Goal: Task Accomplishment & Management: Use online tool/utility

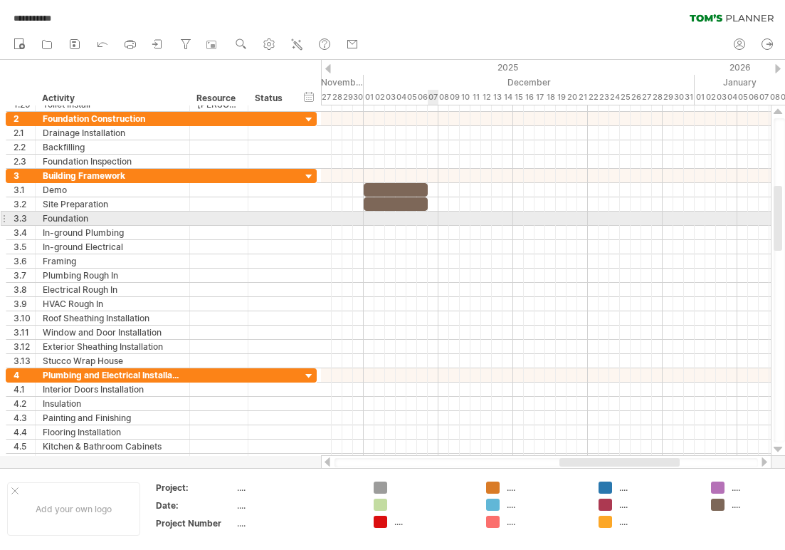
click at [431, 214] on div at bounding box center [546, 218] width 450 height 14
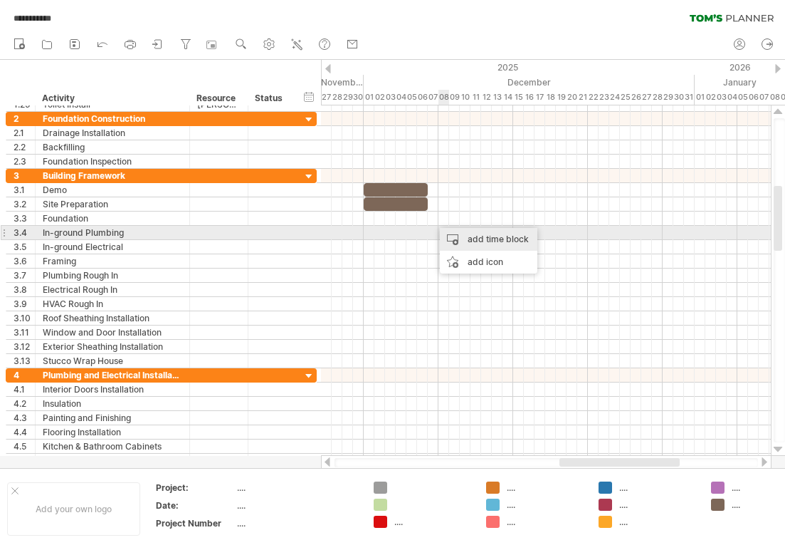
click at [454, 231] on div "add time block" at bounding box center [489, 239] width 98 height 23
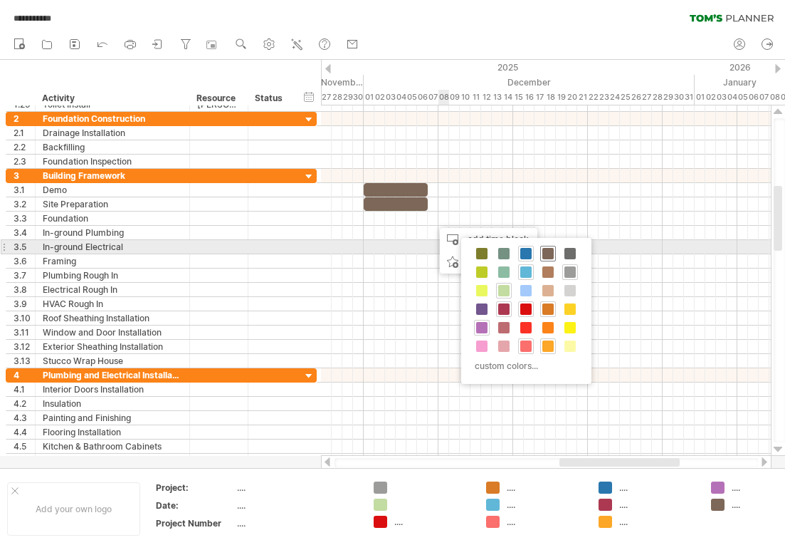
click at [542, 253] on span at bounding box center [547, 253] width 11 height 11
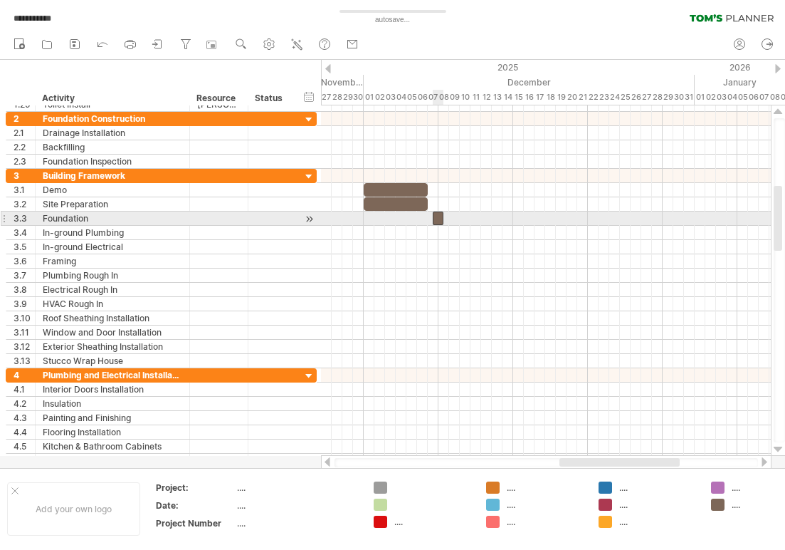
click at [437, 218] on div at bounding box center [438, 218] width 11 height 14
drag, startPoint x: 445, startPoint y: 218, endPoint x: 489, endPoint y: 217, distance: 44.1
click at [489, 217] on div "start [DATE] - 5.0 days [DATE]" at bounding box center [546, 280] width 450 height 350
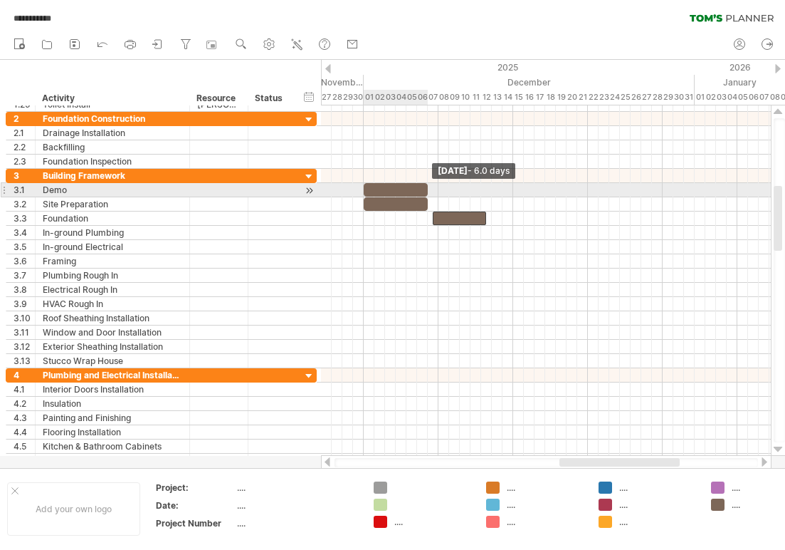
click at [426, 187] on span at bounding box center [428, 190] width 6 height 14
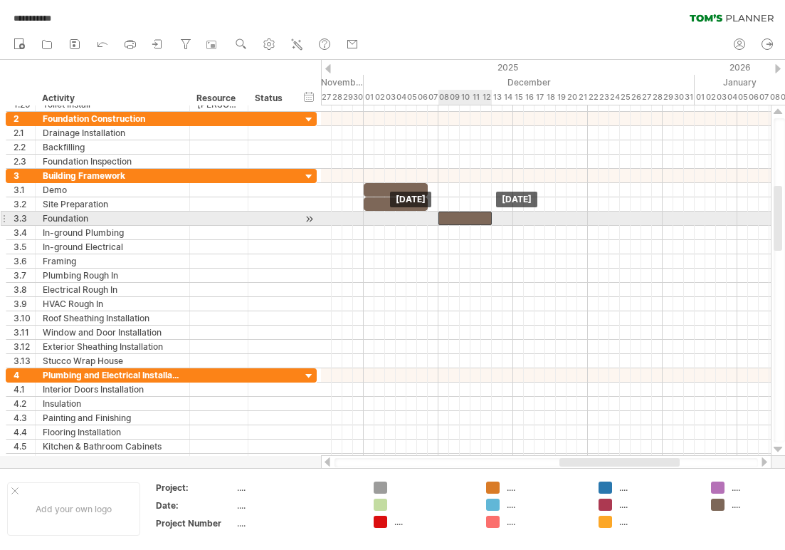
drag, startPoint x: 444, startPoint y: 215, endPoint x: 451, endPoint y: 214, distance: 7.3
click at [451, 214] on div at bounding box center [465, 218] width 53 height 14
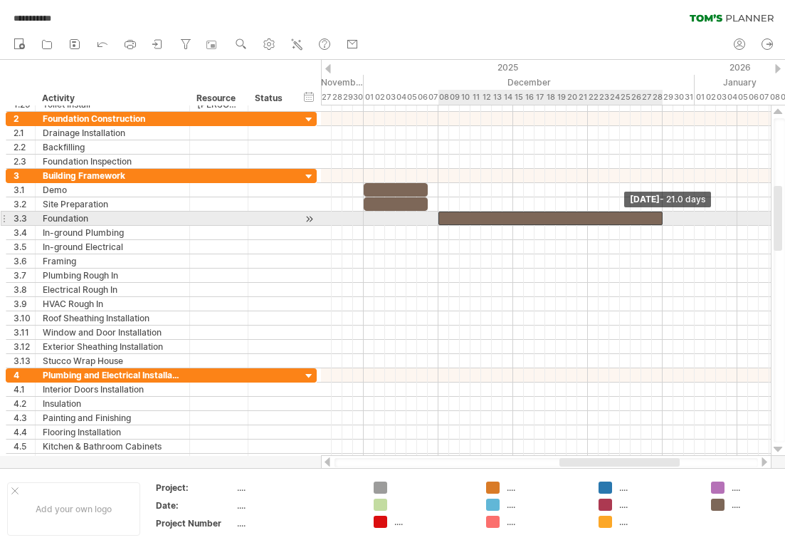
drag, startPoint x: 489, startPoint y: 214, endPoint x: 658, endPoint y: 223, distance: 168.9
click at [658, 223] on div at bounding box center [551, 218] width 224 height 14
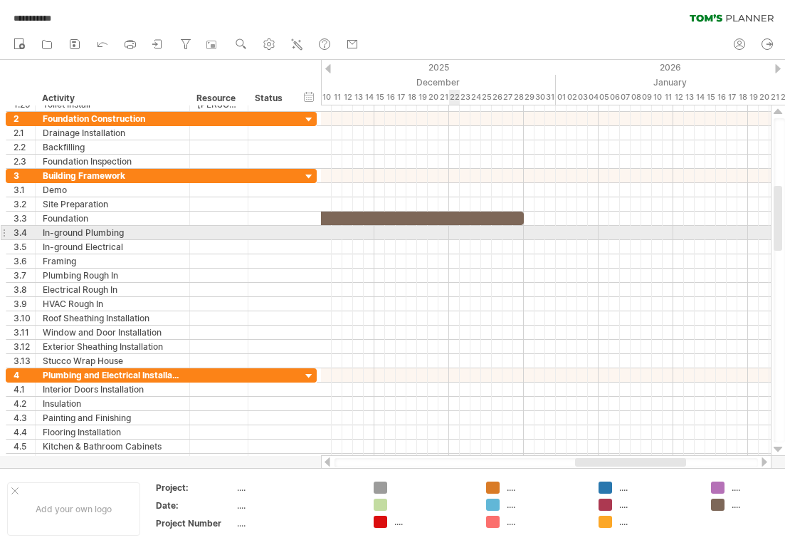
drag, startPoint x: 434, startPoint y: 232, endPoint x: 457, endPoint y: 232, distance: 22.8
click at [457, 232] on div at bounding box center [546, 233] width 450 height 14
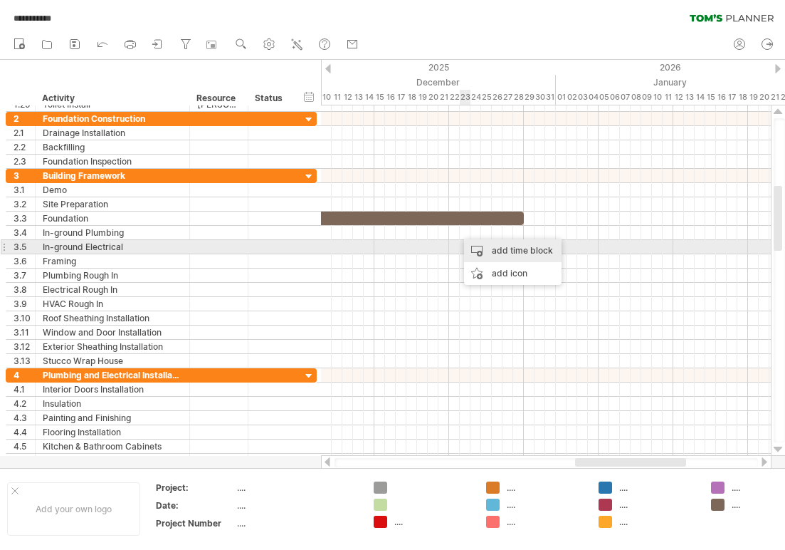
click at [486, 248] on div "add time block" at bounding box center [513, 250] width 98 height 23
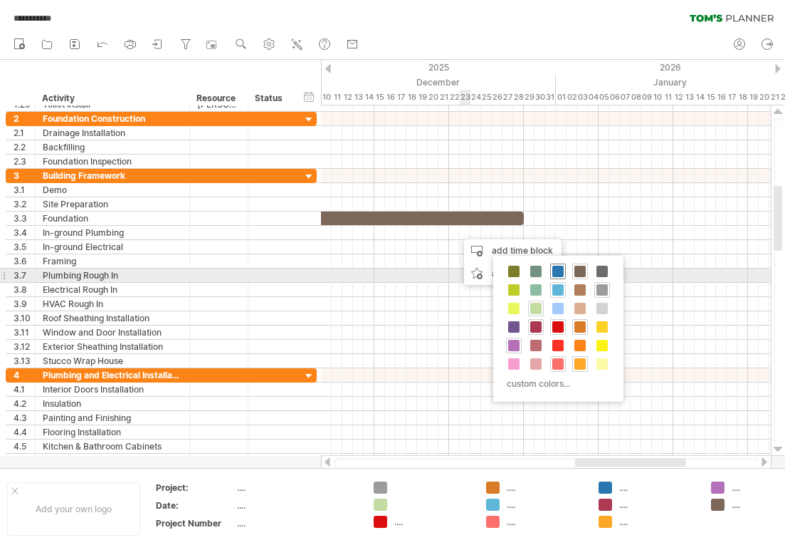
click at [564, 273] on div at bounding box center [558, 271] width 16 height 16
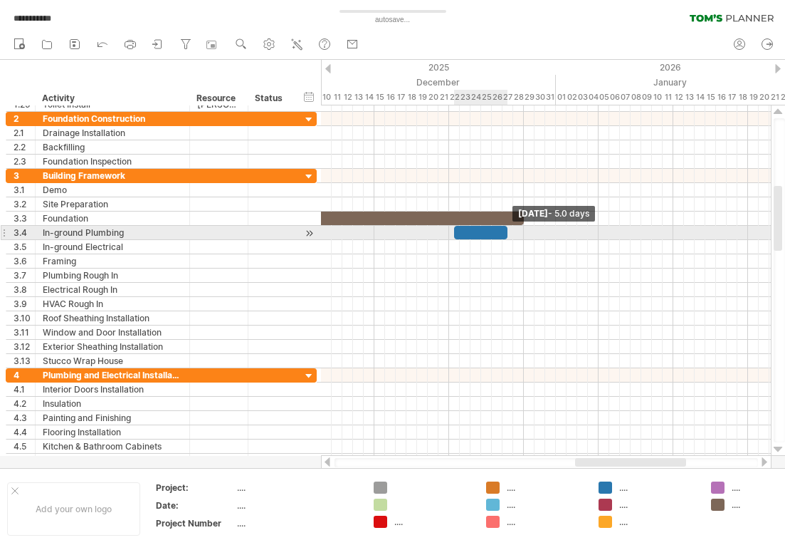
drag, startPoint x: 463, startPoint y: 229, endPoint x: 505, endPoint y: 230, distance: 41.3
click at [505, 230] on span at bounding box center [508, 233] width 6 height 14
click at [482, 233] on div at bounding box center [475, 233] width 53 height 14
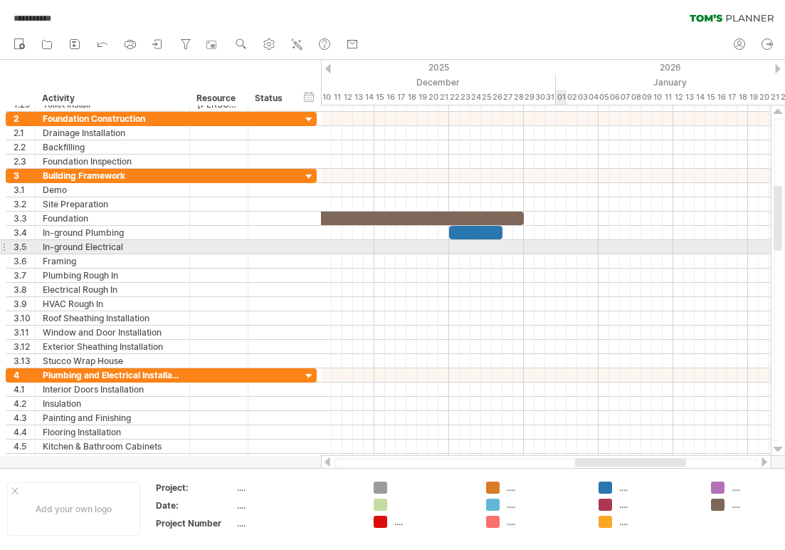
click at [561, 243] on div at bounding box center [546, 247] width 450 height 14
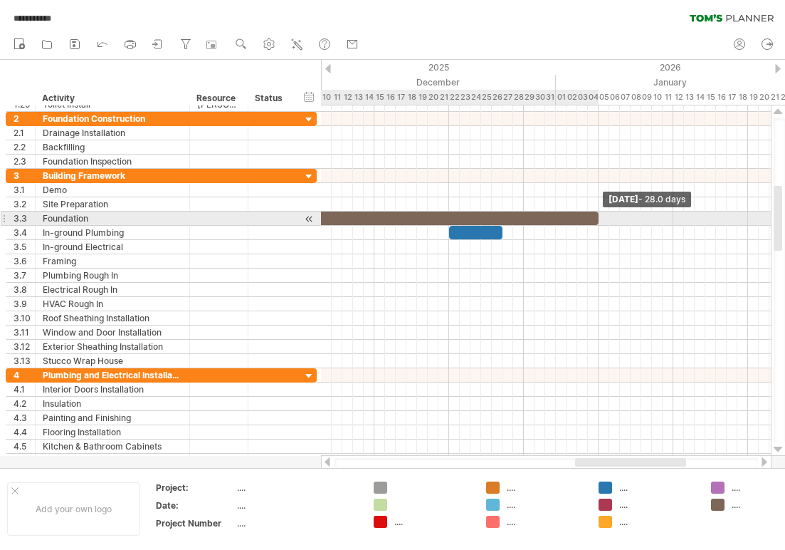
drag, startPoint x: 524, startPoint y: 214, endPoint x: 597, endPoint y: 214, distance: 73.3
click at [597, 214] on span at bounding box center [599, 218] width 6 height 14
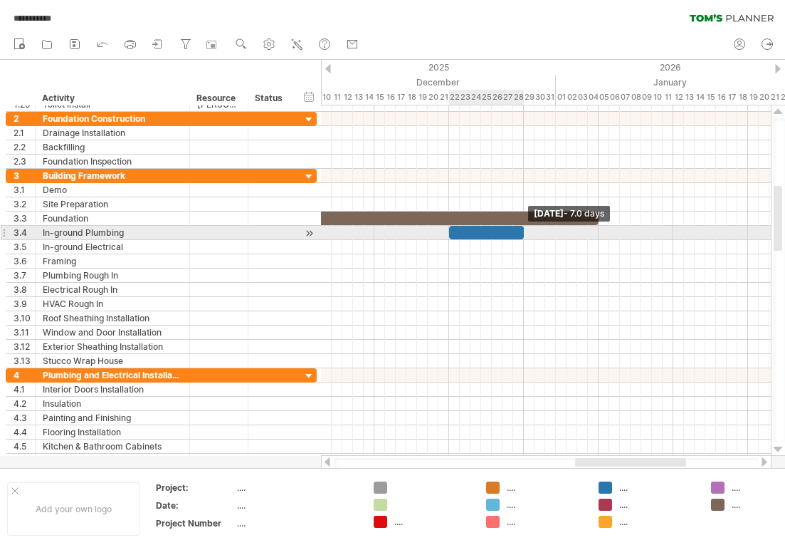
drag, startPoint x: 500, startPoint y: 228, endPoint x: 520, endPoint y: 228, distance: 19.9
click at [520, 228] on div at bounding box center [486, 233] width 75 height 14
drag, startPoint x: 522, startPoint y: 230, endPoint x: 503, endPoint y: 230, distance: 19.2
click at [503, 230] on span at bounding box center [503, 233] width 6 height 14
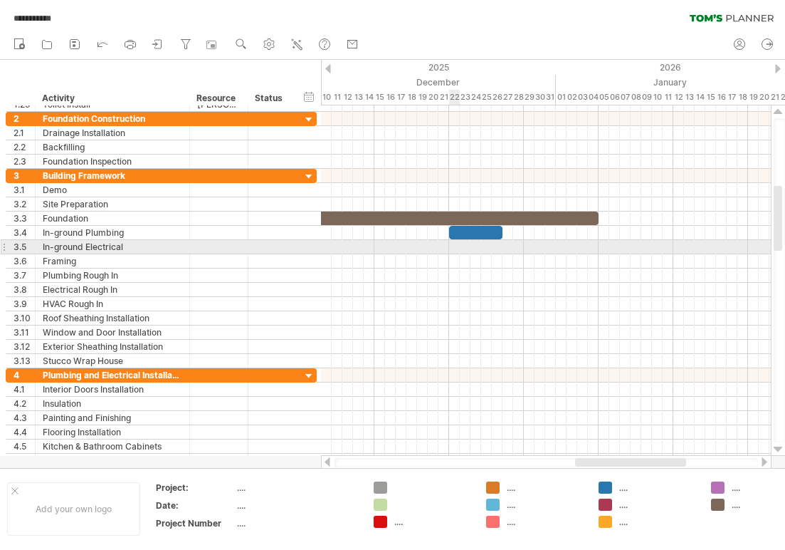
click at [456, 244] on div at bounding box center [546, 247] width 450 height 14
drag, startPoint x: 452, startPoint y: 246, endPoint x: 476, endPoint y: 246, distance: 23.5
click at [476, 246] on div at bounding box center [546, 247] width 450 height 14
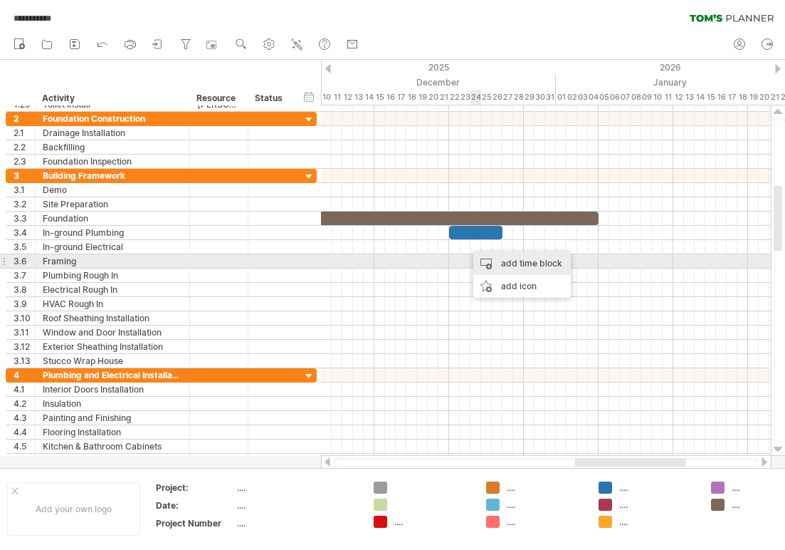
click at [484, 258] on div "add time block" at bounding box center [522, 263] width 98 height 23
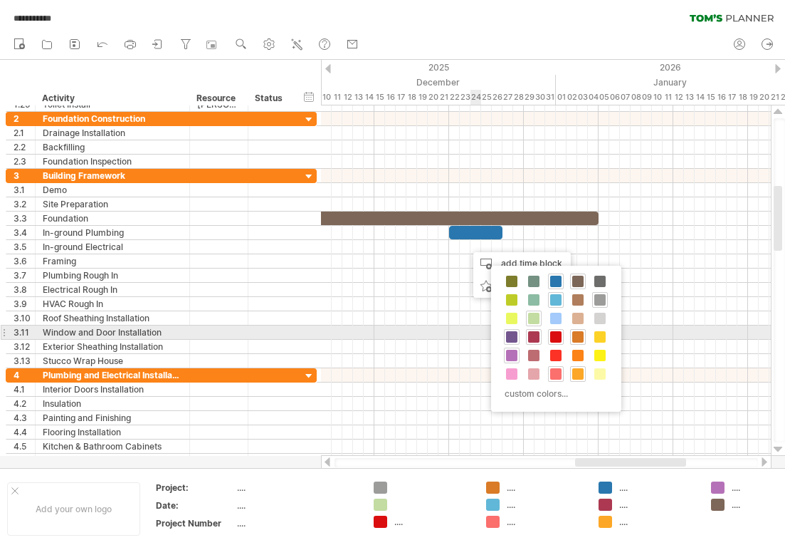
click at [513, 332] on span at bounding box center [511, 336] width 11 height 11
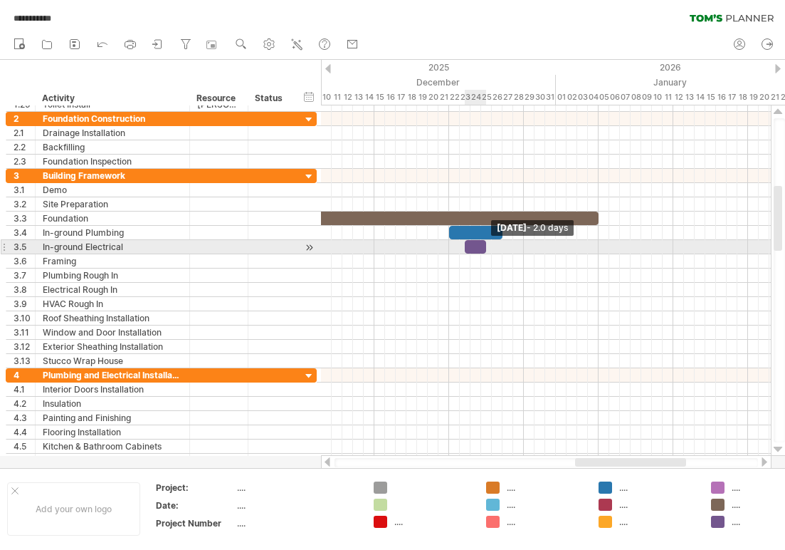
drag, startPoint x: 474, startPoint y: 245, endPoint x: 487, endPoint y: 245, distance: 12.8
click at [487, 245] on span at bounding box center [486, 247] width 6 height 14
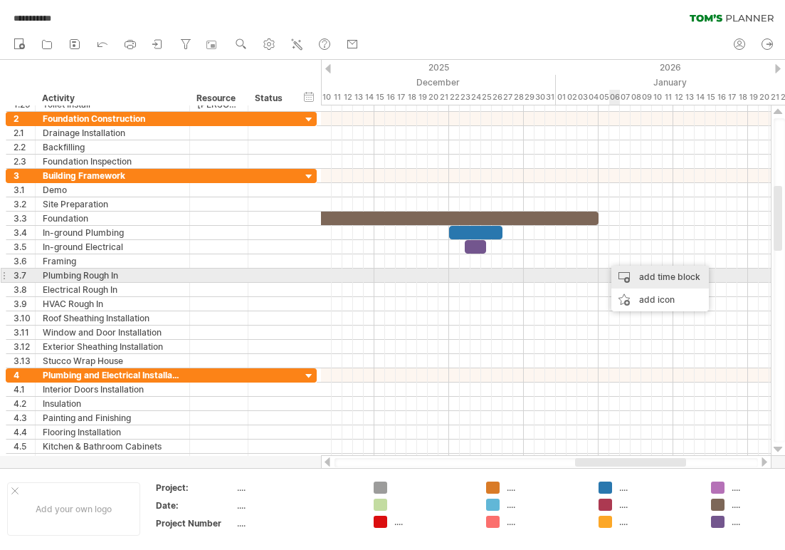
click at [622, 273] on div "add time block" at bounding box center [661, 277] width 98 height 23
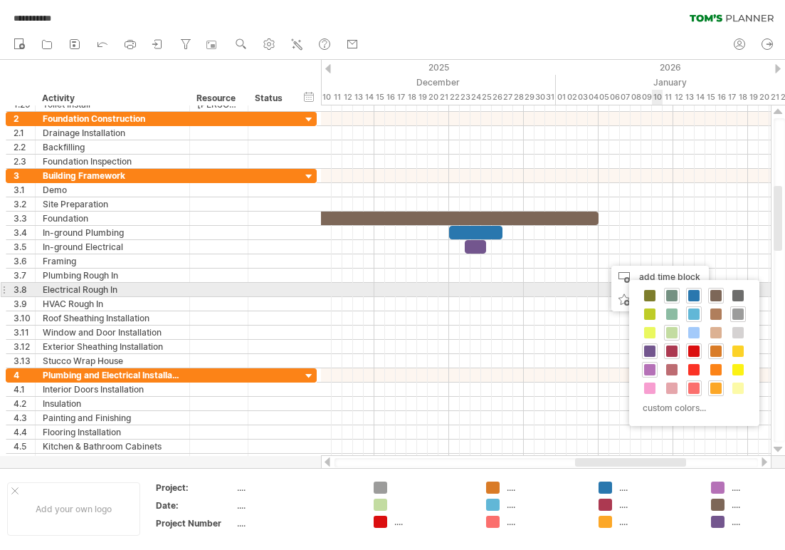
click at [672, 290] on span at bounding box center [671, 295] width 11 height 11
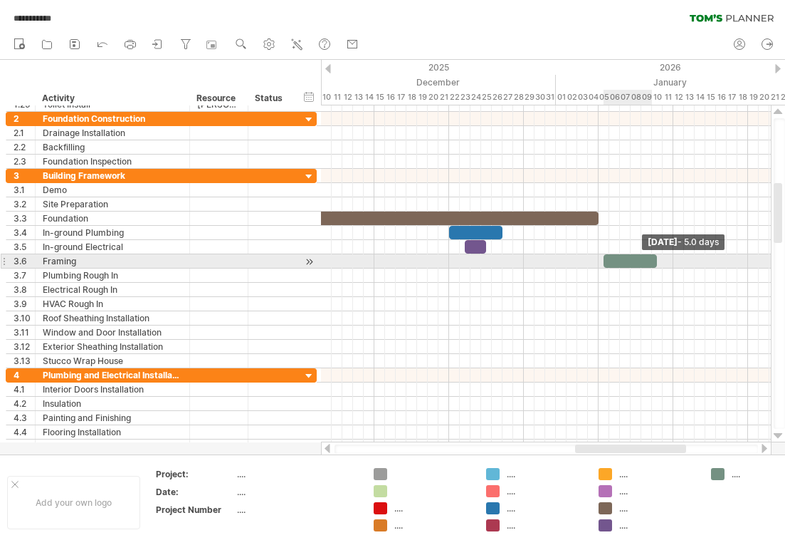
drag, startPoint x: 614, startPoint y: 261, endPoint x: 654, endPoint y: 260, distance: 40.6
click at [654, 260] on span at bounding box center [657, 261] width 6 height 14
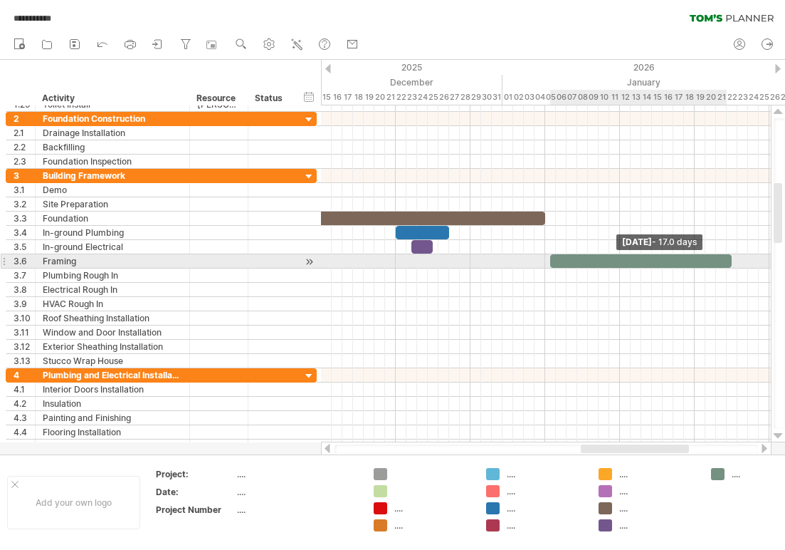
drag, startPoint x: 603, startPoint y: 257, endPoint x: 730, endPoint y: 258, distance: 126.7
click at [730, 258] on span at bounding box center [732, 261] width 6 height 14
click at [685, 258] on div at bounding box center [636, 261] width 182 height 14
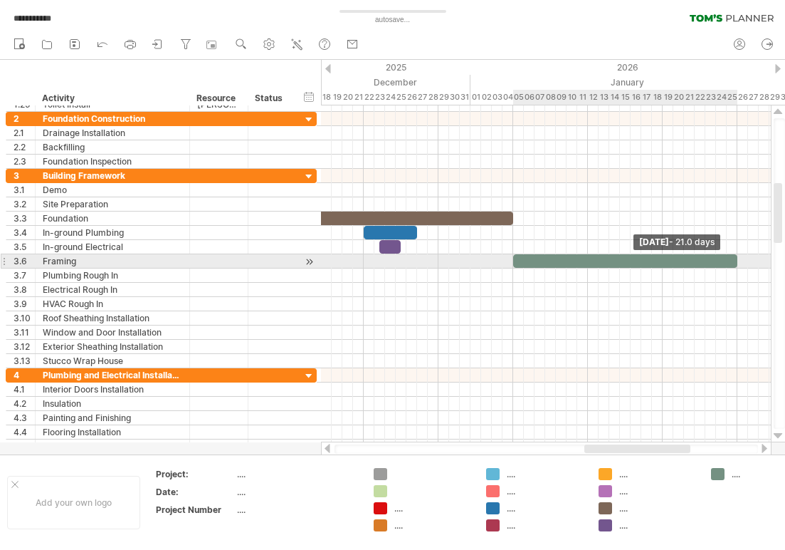
drag, startPoint x: 694, startPoint y: 258, endPoint x: 736, endPoint y: 259, distance: 42.0
click at [736, 259] on span at bounding box center [738, 261] width 6 height 14
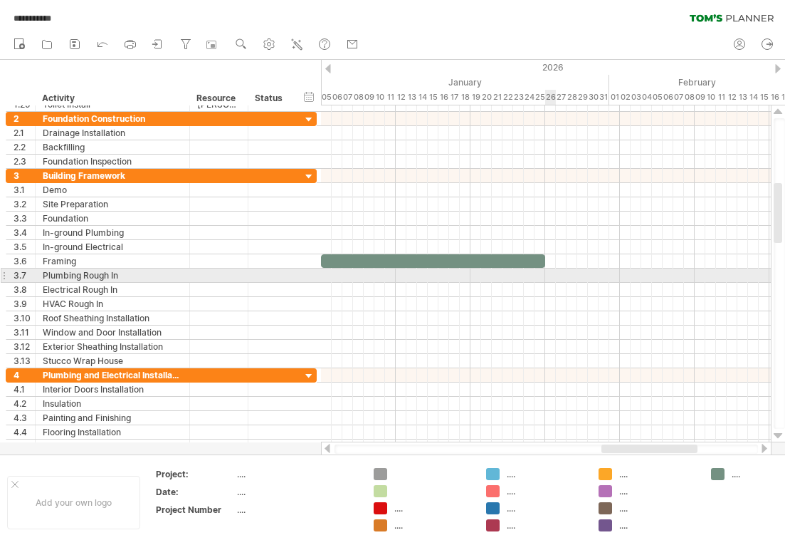
click at [550, 273] on div at bounding box center [546, 275] width 450 height 14
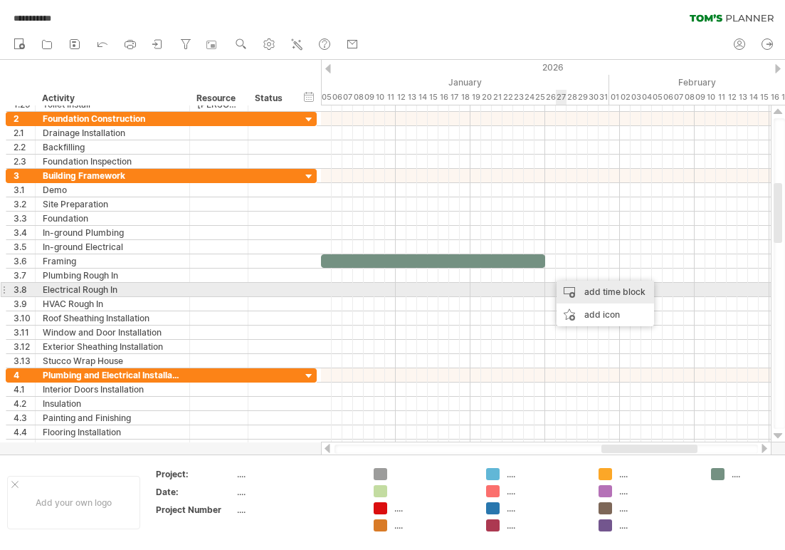
click at [570, 285] on div "add time block" at bounding box center [606, 292] width 98 height 23
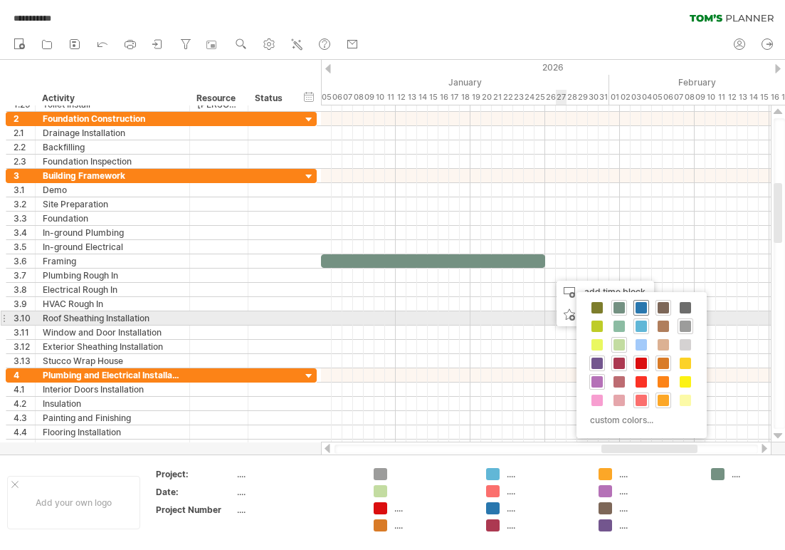
click at [645, 310] on span at bounding box center [641, 307] width 11 height 11
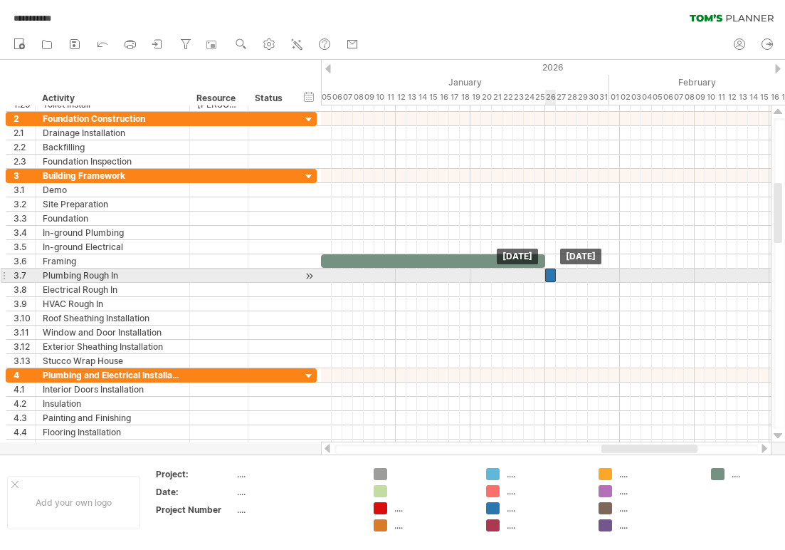
click at [551, 275] on div at bounding box center [550, 275] width 11 height 14
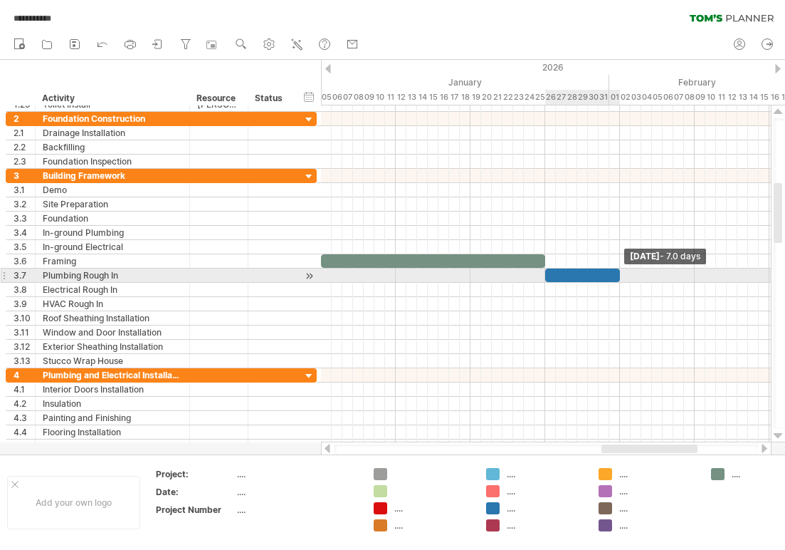
drag, startPoint x: 554, startPoint y: 275, endPoint x: 616, endPoint y: 275, distance: 61.9
click at [616, 275] on div at bounding box center [582, 275] width 75 height 14
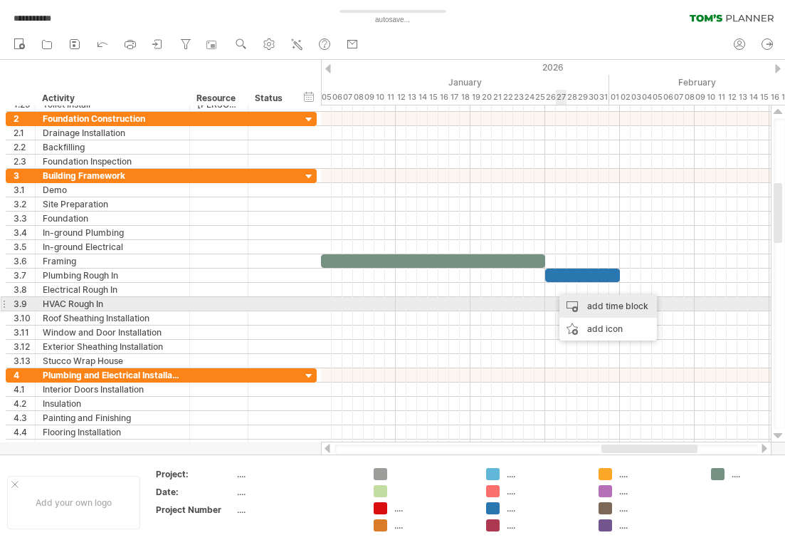
click at [573, 303] on div "add time block" at bounding box center [609, 306] width 98 height 23
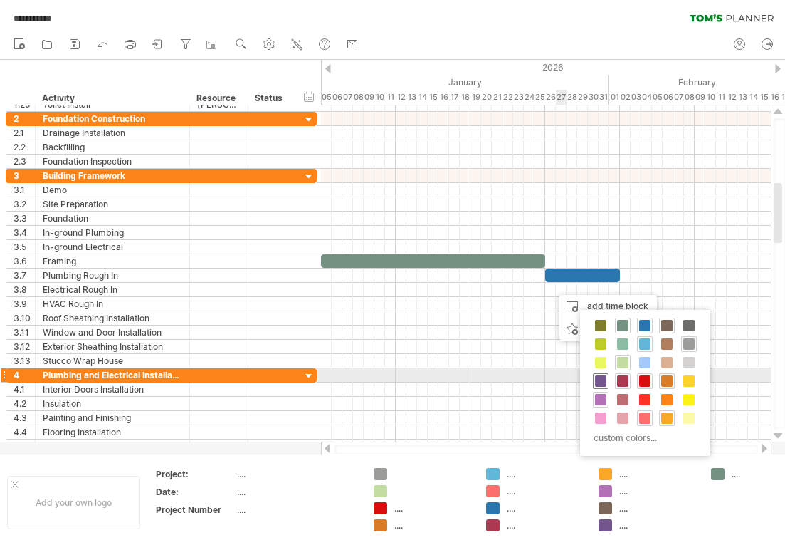
click at [603, 379] on span at bounding box center [600, 380] width 11 height 11
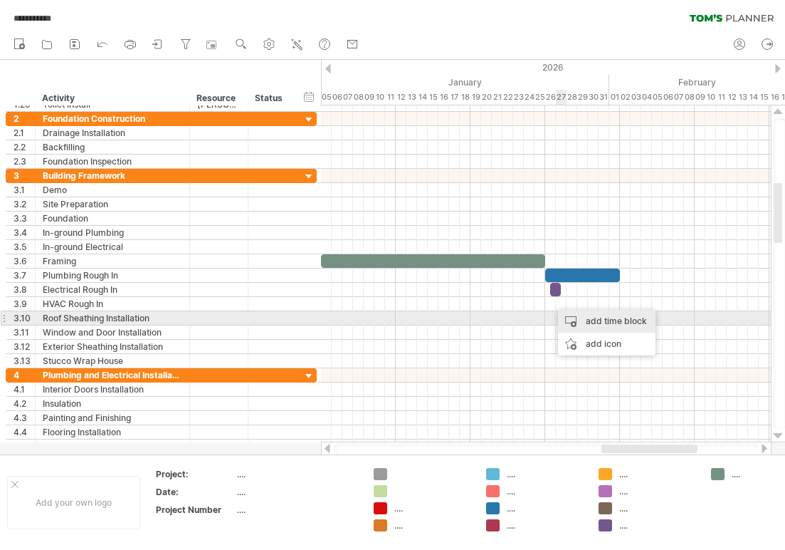
click at [577, 315] on div "add time block" at bounding box center [607, 321] width 98 height 23
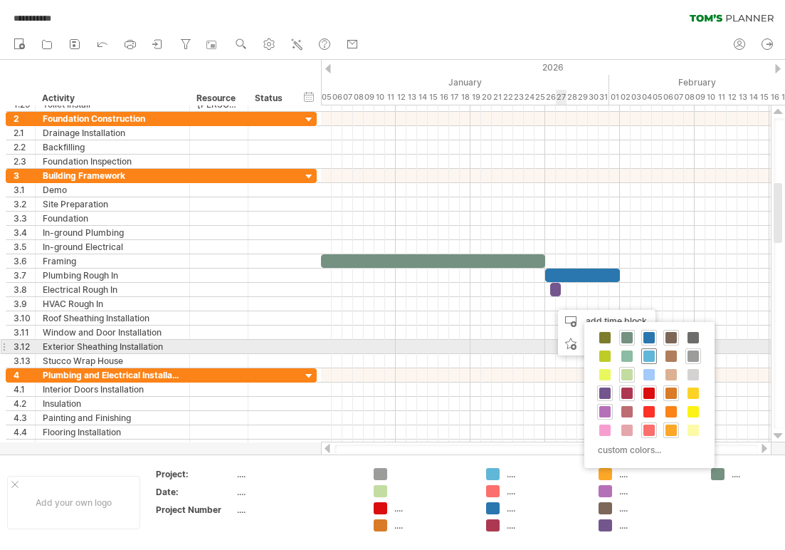
click at [649, 354] on span at bounding box center [649, 355] width 11 height 11
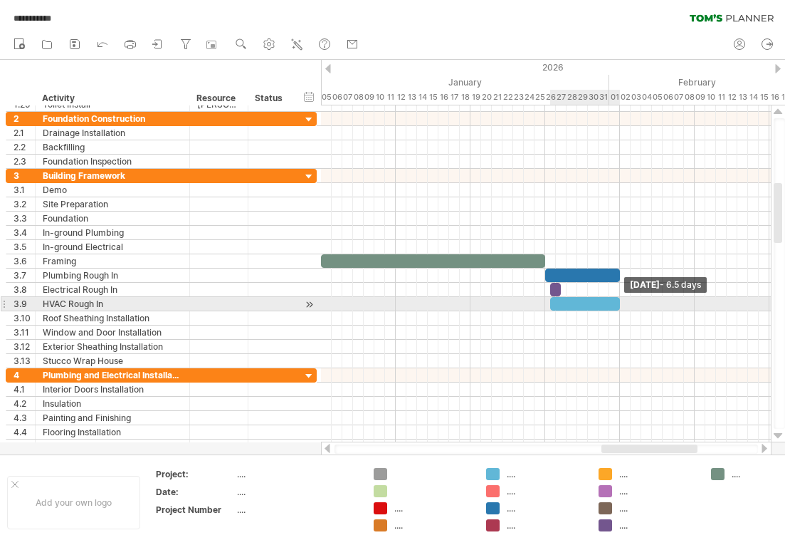
drag, startPoint x: 559, startPoint y: 300, endPoint x: 618, endPoint y: 301, distance: 59.1
click at [618, 301] on span at bounding box center [620, 304] width 6 height 14
click at [548, 300] on div at bounding box center [582, 304] width 75 height 14
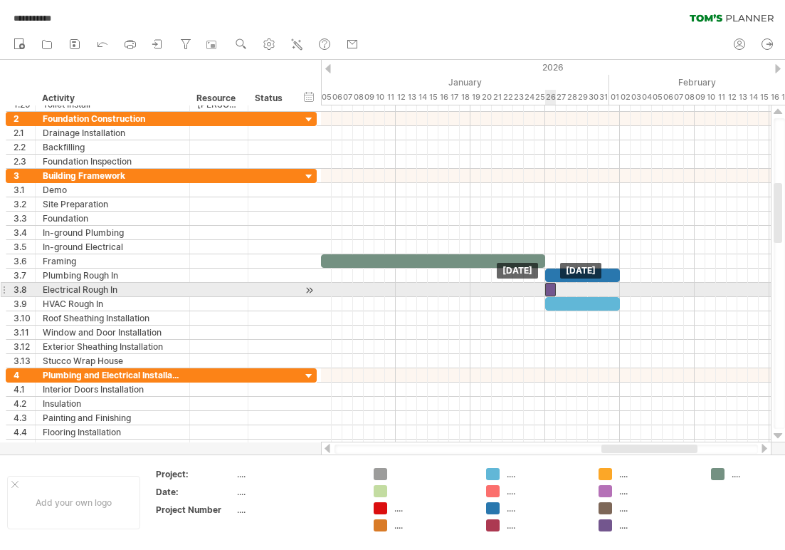
click at [552, 283] on div at bounding box center [550, 290] width 11 height 14
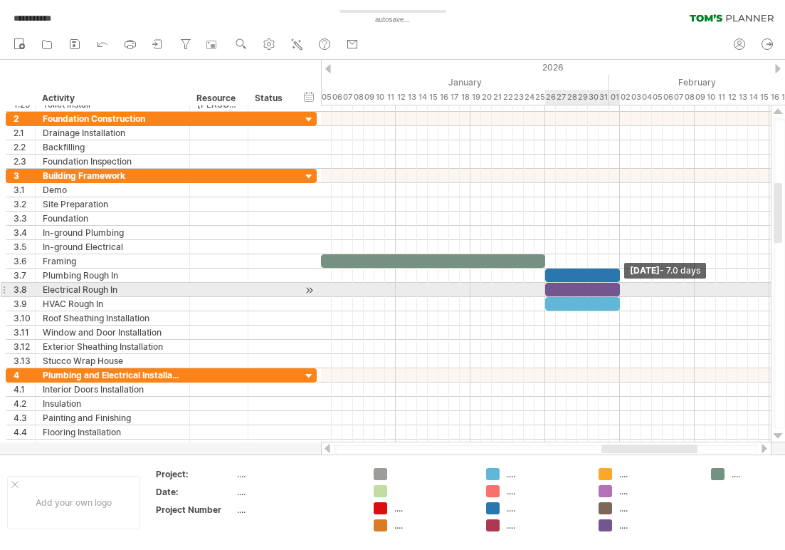
drag, startPoint x: 554, startPoint y: 286, endPoint x: 619, endPoint y: 287, distance: 64.8
click at [619, 287] on span at bounding box center [620, 290] width 6 height 14
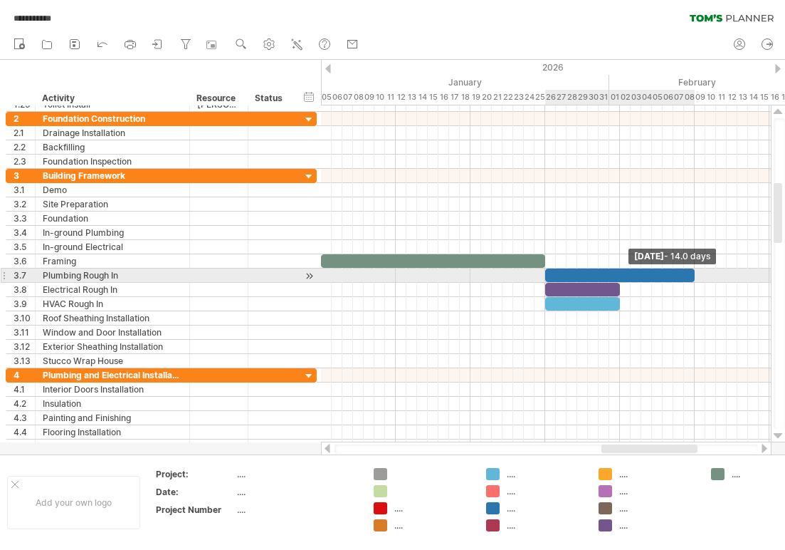
drag, startPoint x: 618, startPoint y: 274, endPoint x: 691, endPoint y: 274, distance: 73.3
click at [691, 274] on div at bounding box center [620, 275] width 150 height 14
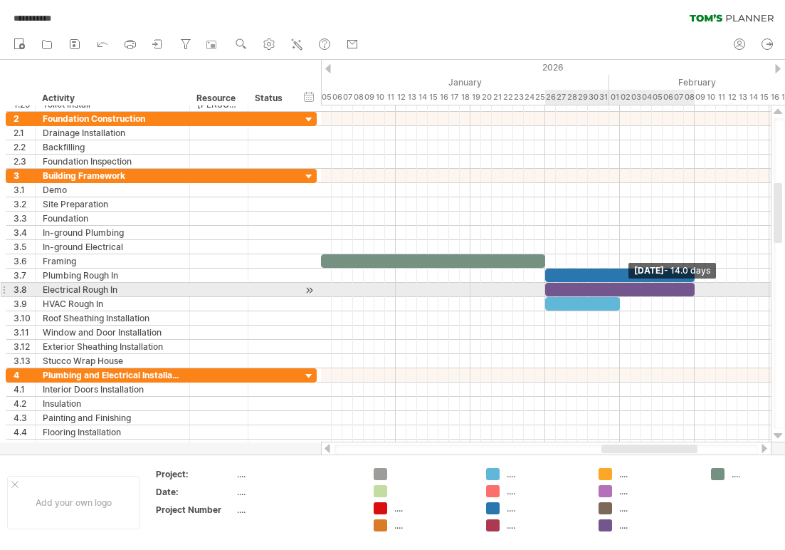
drag, startPoint x: 619, startPoint y: 292, endPoint x: 692, endPoint y: 290, distance: 73.3
click at [692, 290] on span at bounding box center [695, 290] width 6 height 14
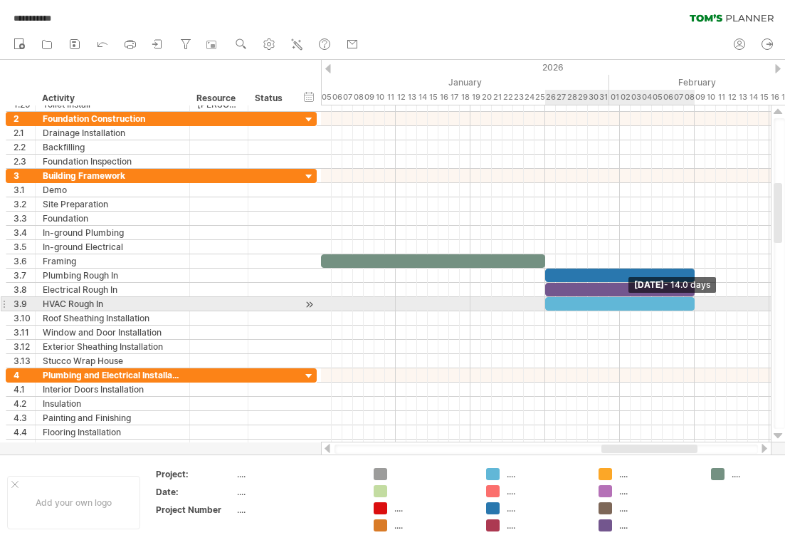
drag, startPoint x: 619, startPoint y: 304, endPoint x: 692, endPoint y: 304, distance: 73.3
click at [692, 304] on span at bounding box center [695, 304] width 6 height 14
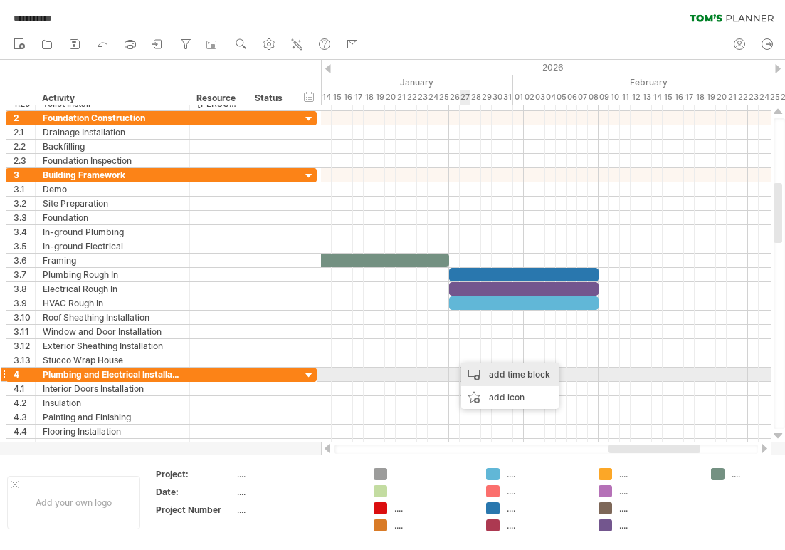
click at [481, 374] on div "add time block" at bounding box center [510, 374] width 98 height 23
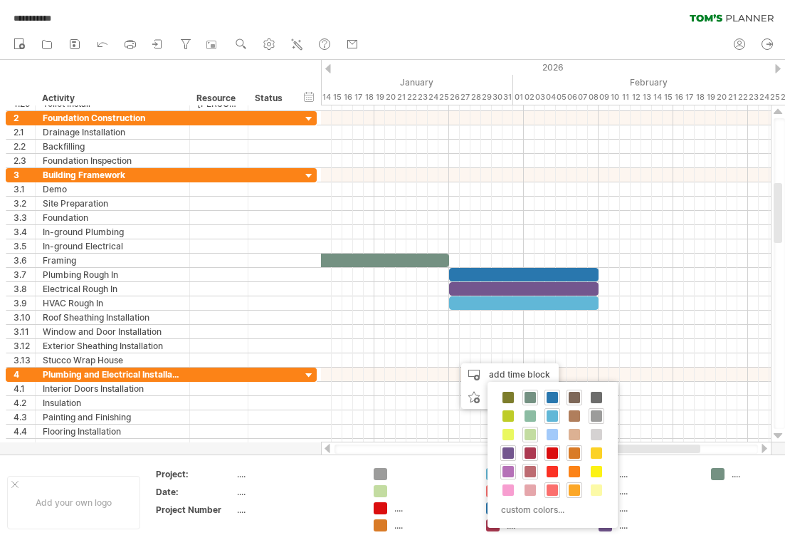
click at [530, 473] on span at bounding box center [530, 471] width 11 height 11
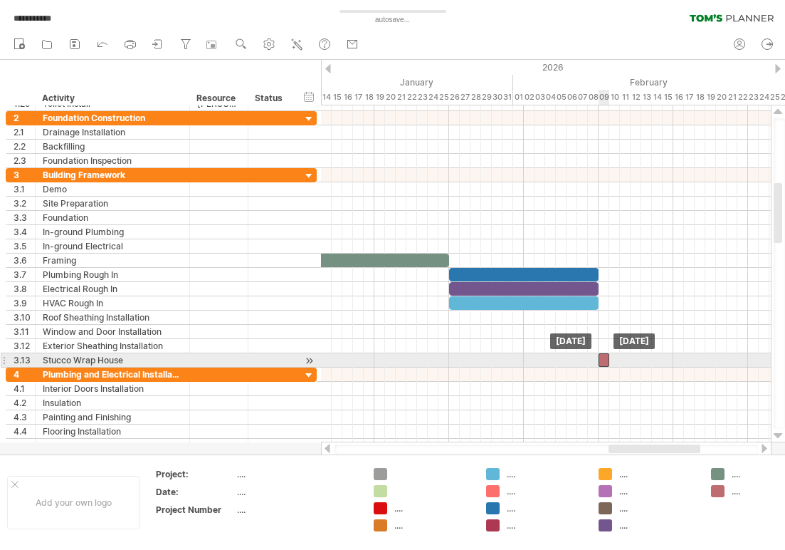
drag, startPoint x: 458, startPoint y: 360, endPoint x: 601, endPoint y: 362, distance: 143.1
click at [601, 362] on div at bounding box center [604, 360] width 11 height 14
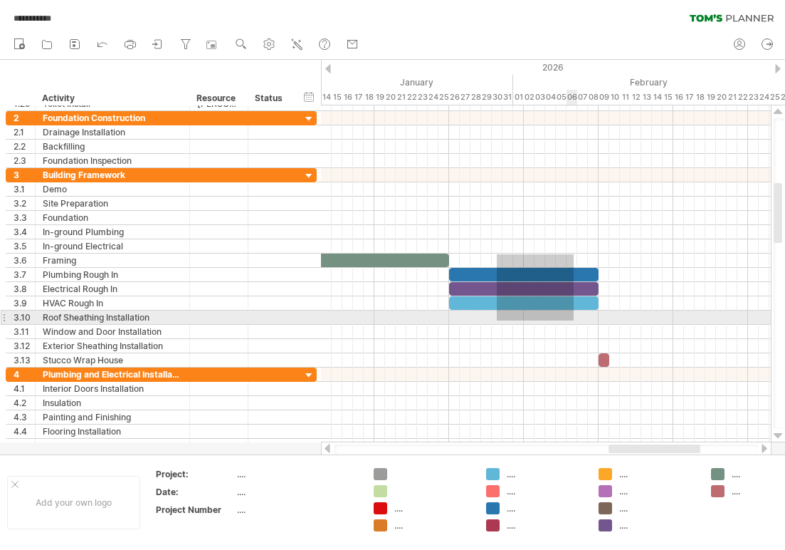
drag, startPoint x: 497, startPoint y: 254, endPoint x: 574, endPoint y: 321, distance: 101.9
click at [574, 321] on div at bounding box center [546, 267] width 450 height 199
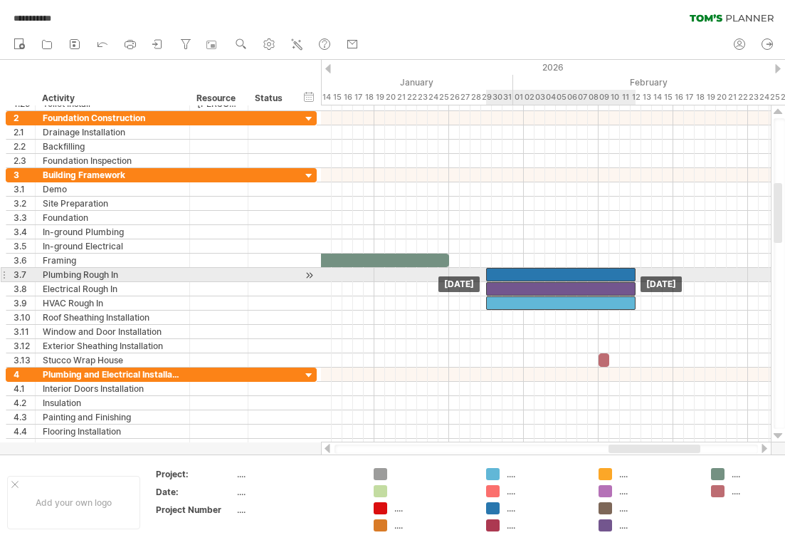
drag, startPoint x: 557, startPoint y: 277, endPoint x: 597, endPoint y: 275, distance: 39.9
click at [597, 275] on div at bounding box center [561, 275] width 150 height 14
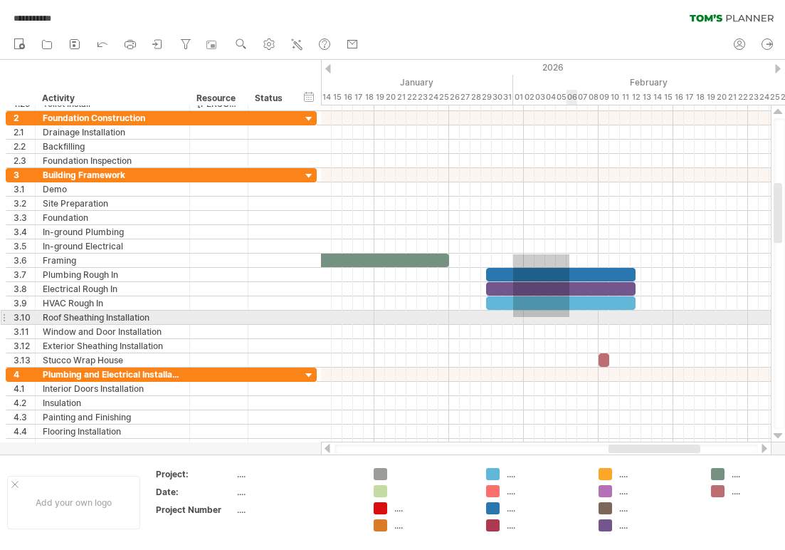
drag, startPoint x: 513, startPoint y: 254, endPoint x: 573, endPoint y: 323, distance: 90.8
click at [573, 323] on div at bounding box center [546, 267] width 450 height 199
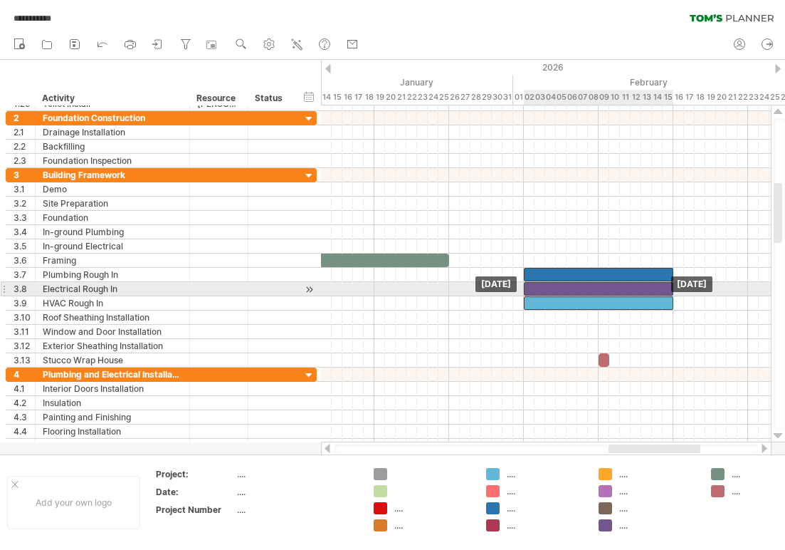
drag, startPoint x: 561, startPoint y: 285, endPoint x: 597, endPoint y: 285, distance: 36.3
click at [597, 285] on div at bounding box center [599, 289] width 150 height 14
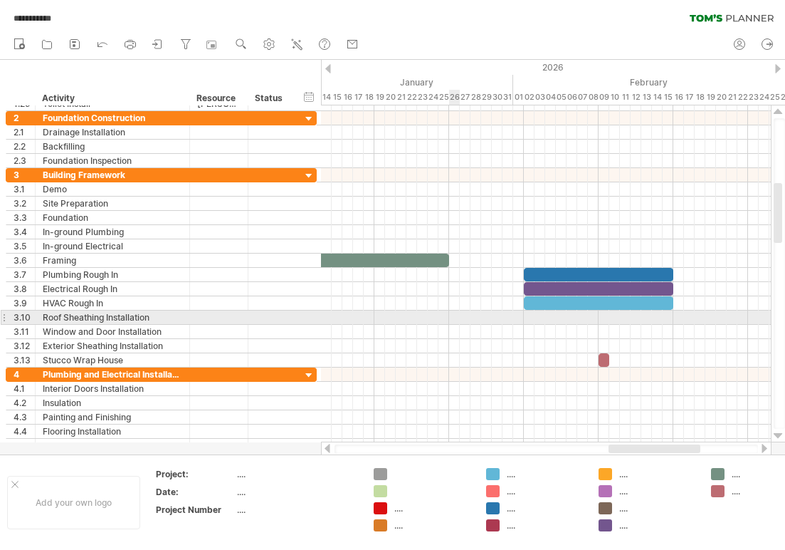
click at [450, 316] on div at bounding box center [546, 317] width 450 height 14
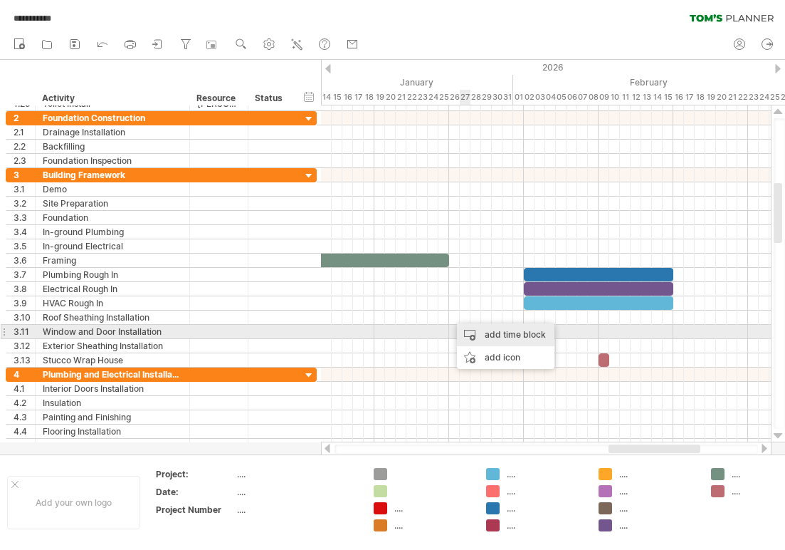
click at [473, 327] on div "add time block" at bounding box center [506, 334] width 98 height 23
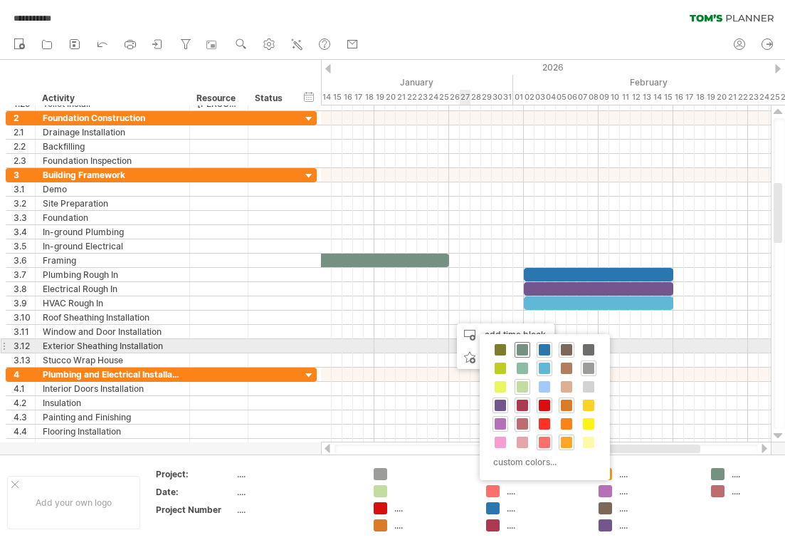
click at [521, 350] on span at bounding box center [522, 349] width 11 height 11
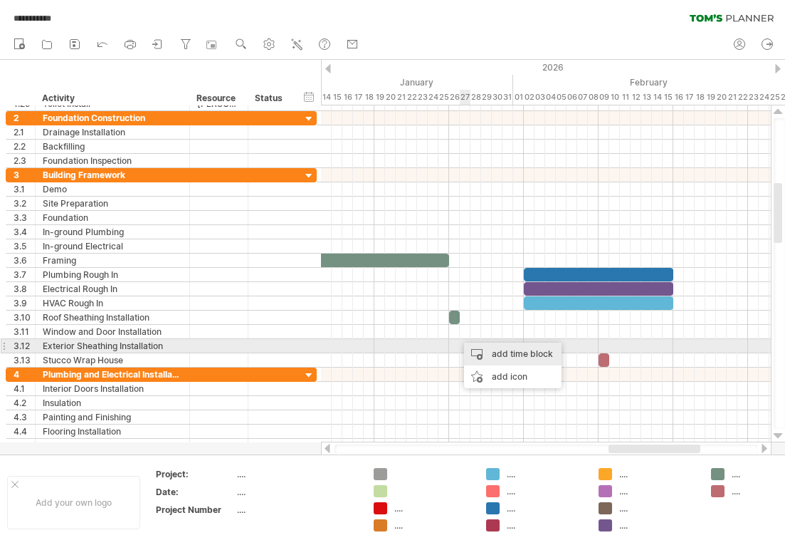
click at [485, 345] on div "add time block" at bounding box center [513, 353] width 98 height 23
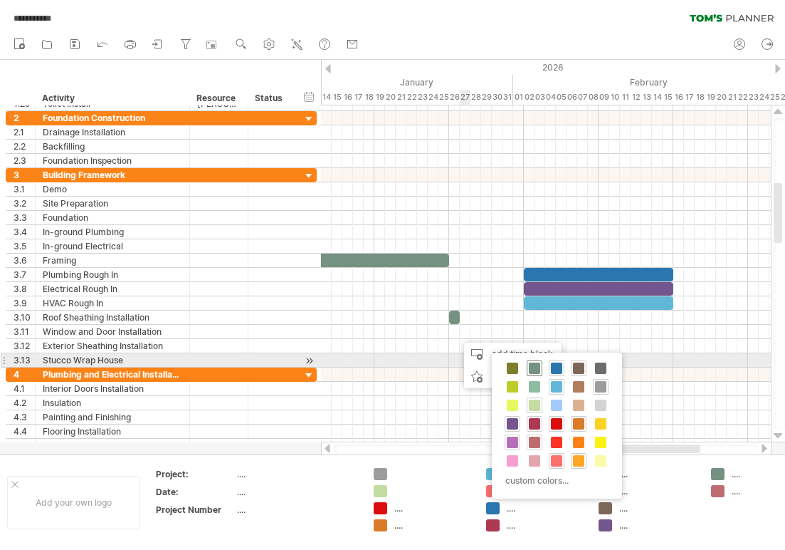
click at [529, 363] on span at bounding box center [534, 367] width 11 height 11
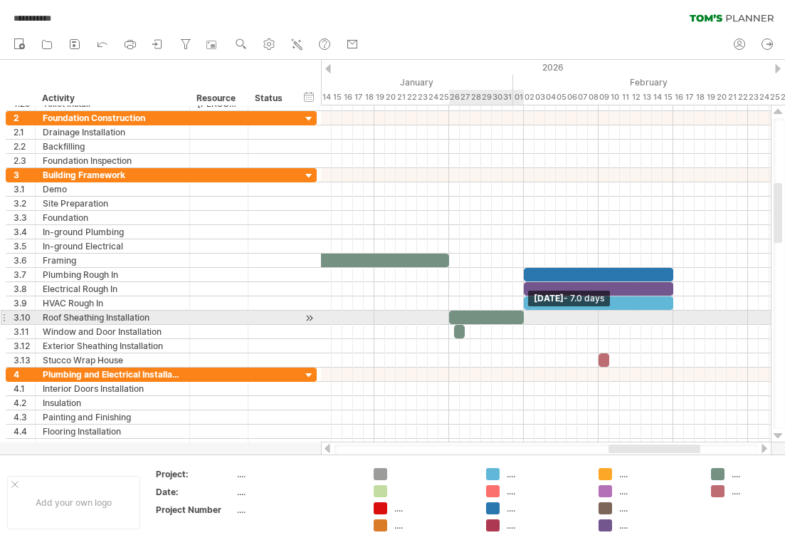
drag, startPoint x: 458, startPoint y: 318, endPoint x: 521, endPoint y: 318, distance: 62.7
click at [521, 318] on span at bounding box center [524, 317] width 6 height 14
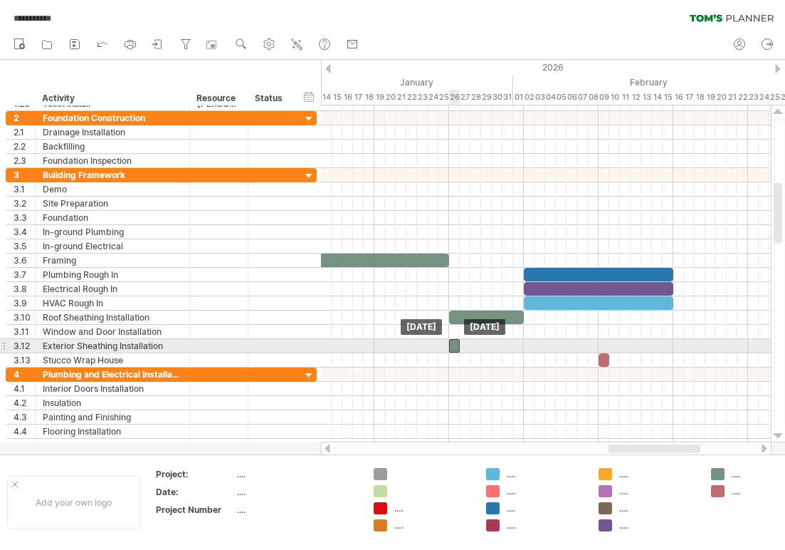
drag, startPoint x: 461, startPoint y: 332, endPoint x: 454, endPoint y: 342, distance: 12.5
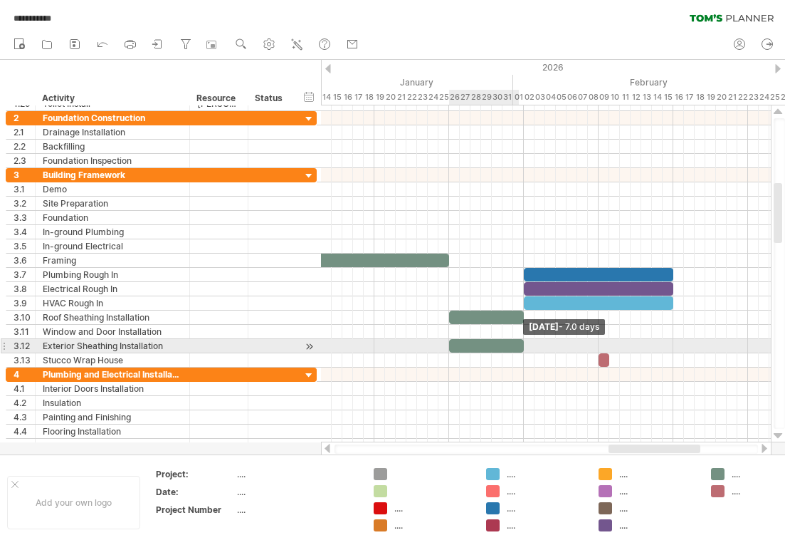
drag, startPoint x: 458, startPoint y: 346, endPoint x: 520, endPoint y: 346, distance: 61.9
click at [520, 346] on div at bounding box center [486, 346] width 75 height 14
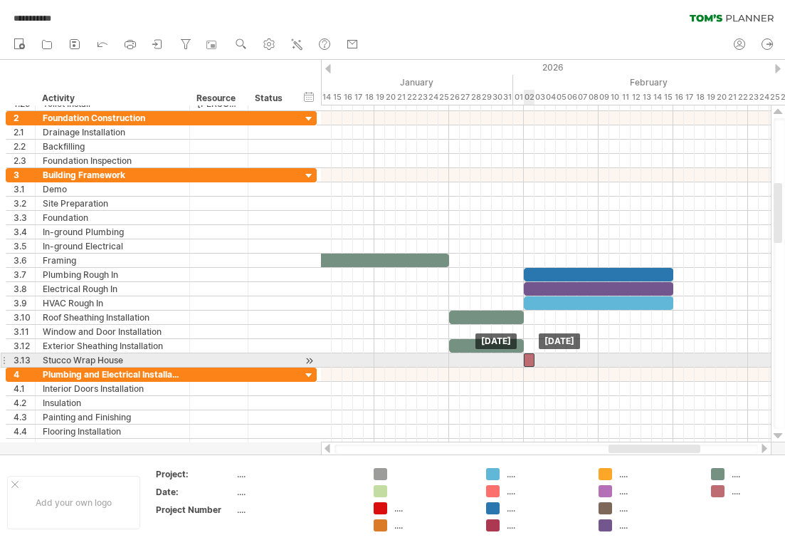
drag, startPoint x: 602, startPoint y: 360, endPoint x: 528, endPoint y: 365, distance: 75.0
click at [528, 365] on div at bounding box center [529, 360] width 11 height 14
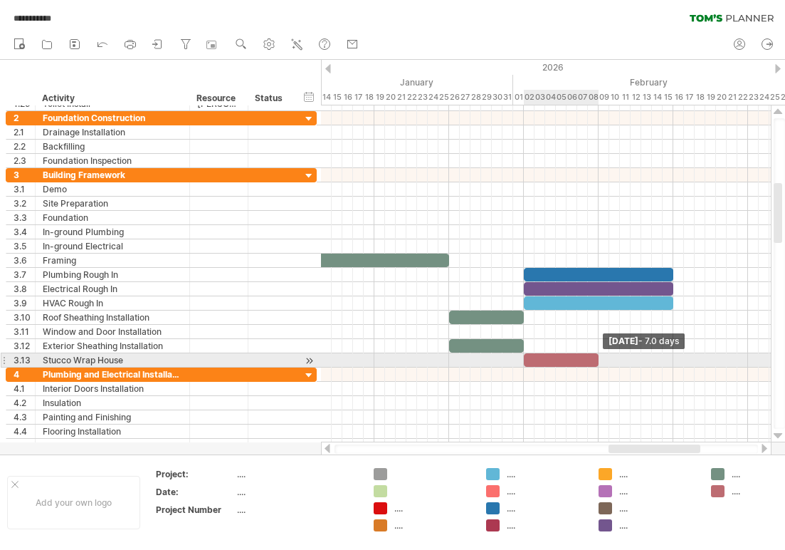
drag, startPoint x: 534, startPoint y: 360, endPoint x: 597, endPoint y: 359, distance: 62.7
click at [597, 359] on span at bounding box center [599, 360] width 6 height 14
click at [597, 355] on span at bounding box center [599, 360] width 6 height 14
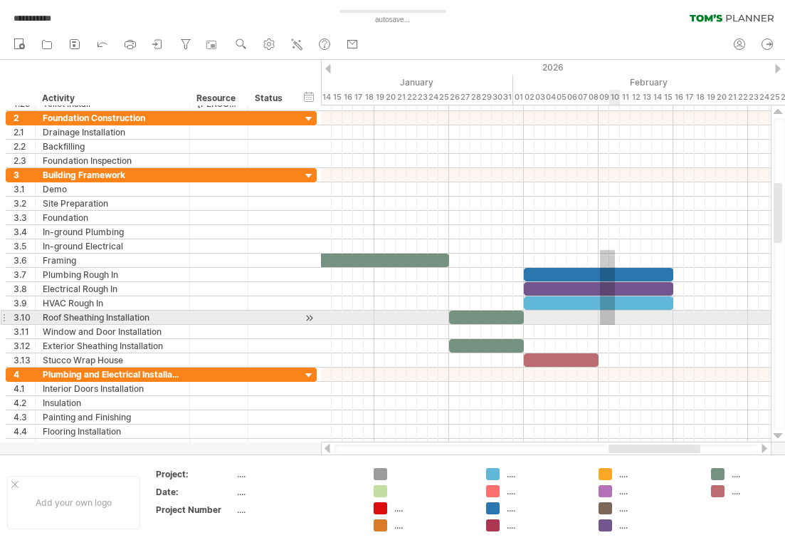
drag, startPoint x: 600, startPoint y: 250, endPoint x: 616, endPoint y: 327, distance: 78.5
click at [616, 327] on div at bounding box center [546, 267] width 450 height 199
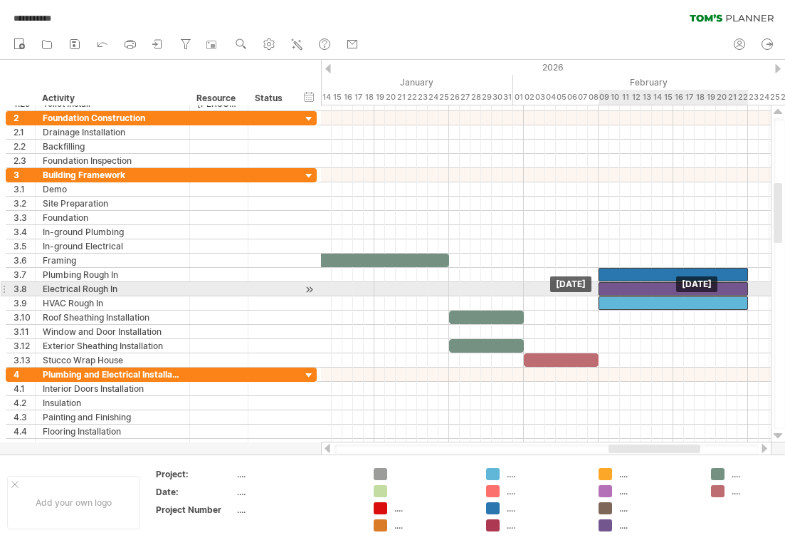
drag, startPoint x: 611, startPoint y: 285, endPoint x: 686, endPoint y: 285, distance: 75.5
click at [686, 285] on div "start [DATE] [DATE]" at bounding box center [546, 273] width 450 height 337
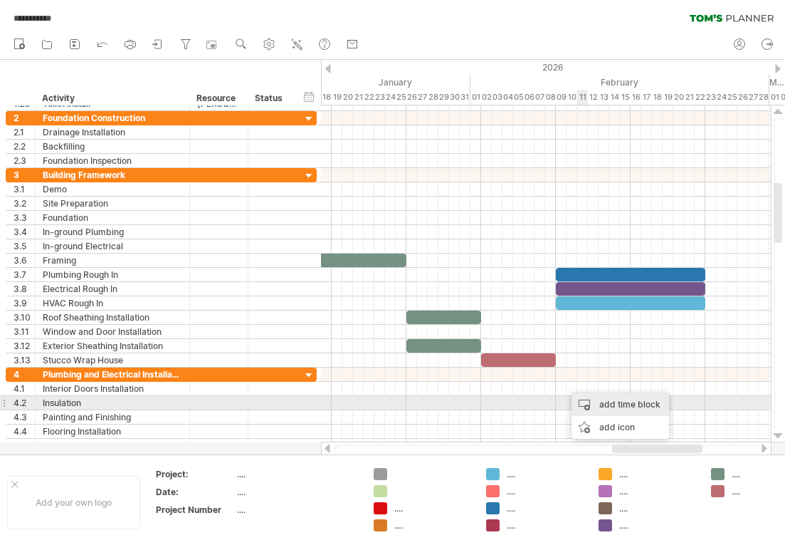
click at [589, 400] on div "add time block" at bounding box center [621, 404] width 98 height 23
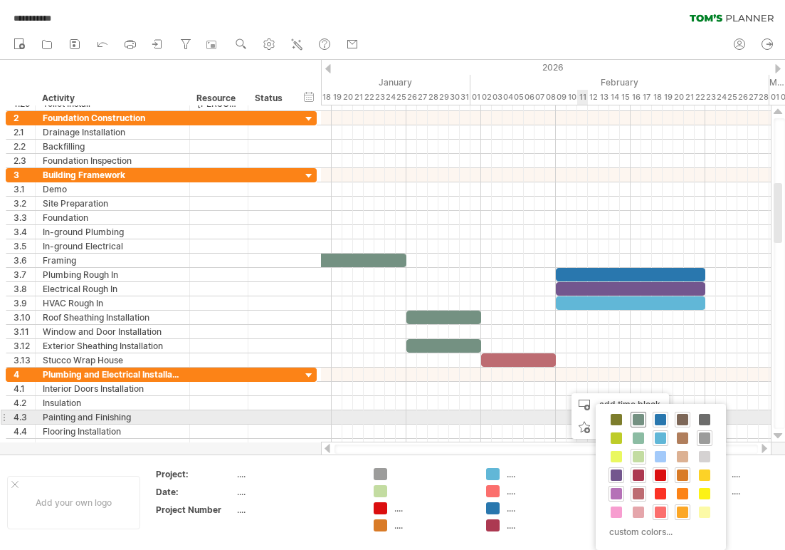
click at [637, 414] on span at bounding box center [638, 419] width 11 height 11
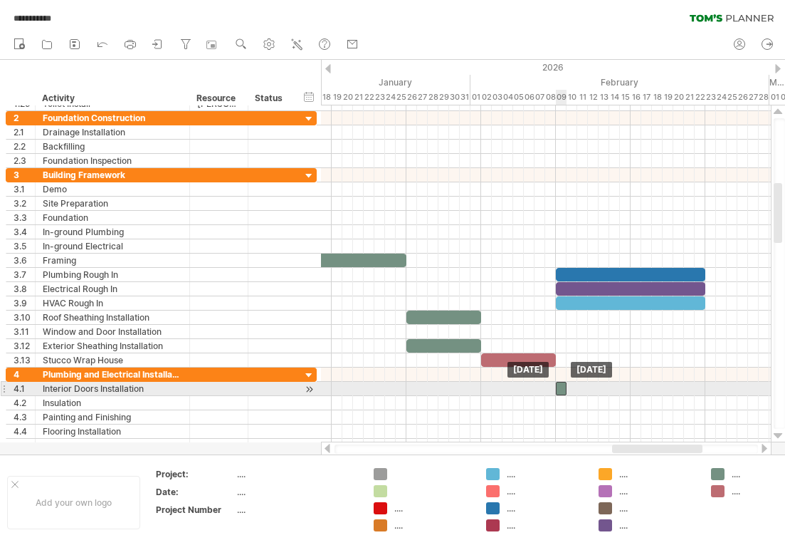
drag, startPoint x: 572, startPoint y: 386, endPoint x: 564, endPoint y: 386, distance: 8.5
click at [564, 386] on div at bounding box center [561, 389] width 11 height 14
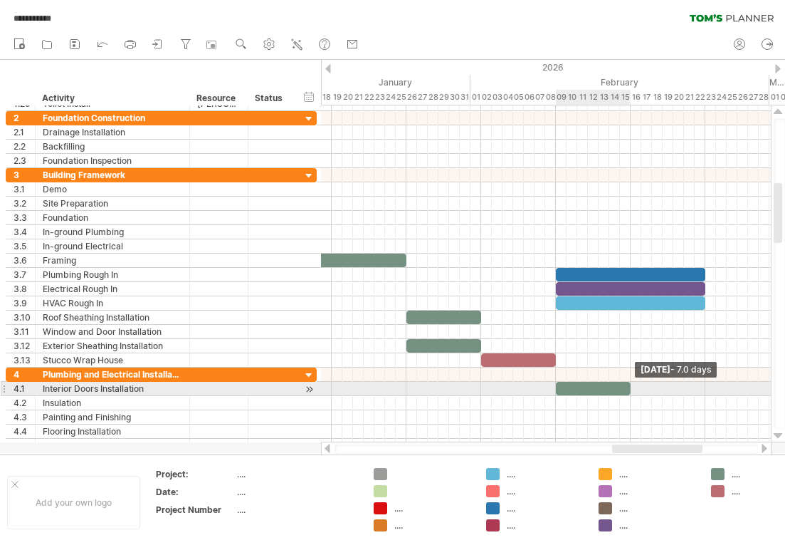
drag, startPoint x: 564, startPoint y: 386, endPoint x: 627, endPoint y: 386, distance: 63.4
click at [627, 386] on div at bounding box center [593, 389] width 75 height 14
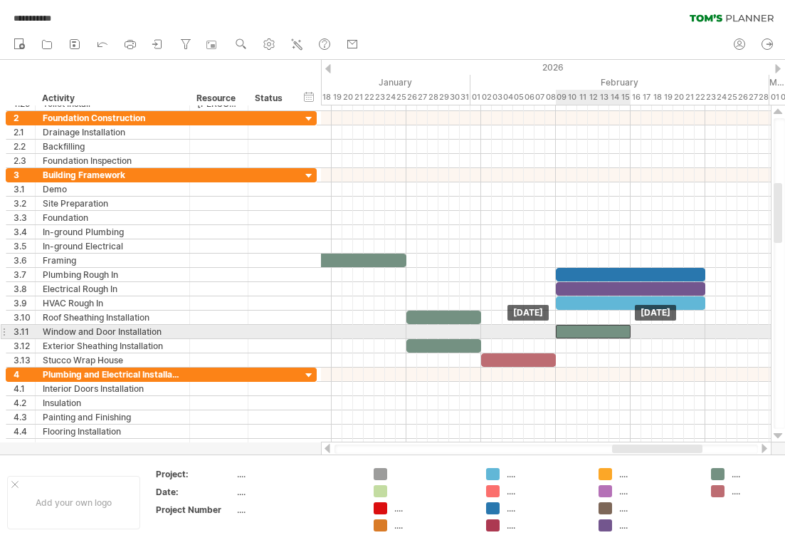
drag, startPoint x: 593, startPoint y: 386, endPoint x: 593, endPoint y: 329, distance: 57.0
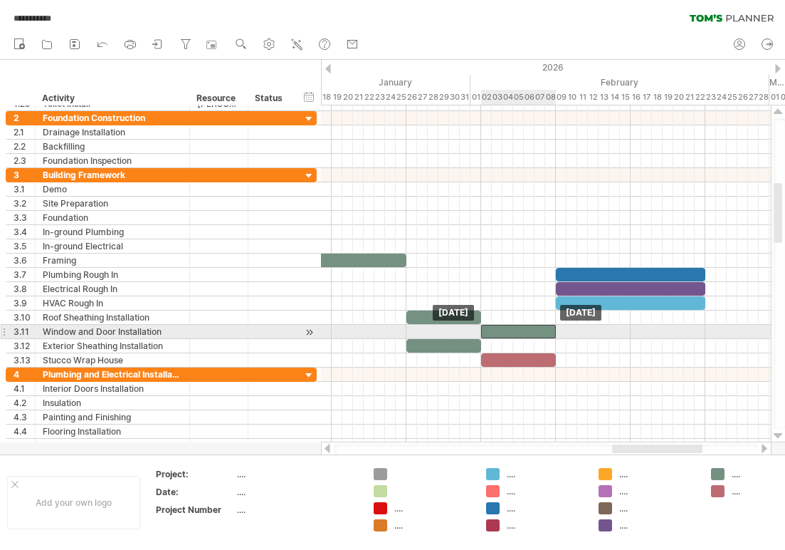
drag, startPoint x: 593, startPoint y: 326, endPoint x: 518, endPoint y: 327, distance: 74.8
click at [518, 327] on div at bounding box center [518, 332] width 75 height 14
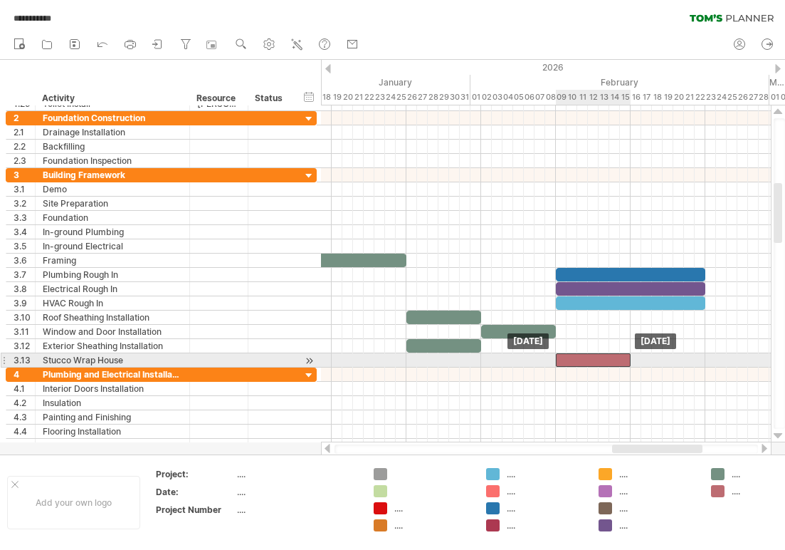
drag, startPoint x: 520, startPoint y: 359, endPoint x: 592, endPoint y: 355, distance: 72.7
click at [592, 355] on div at bounding box center [593, 360] width 75 height 14
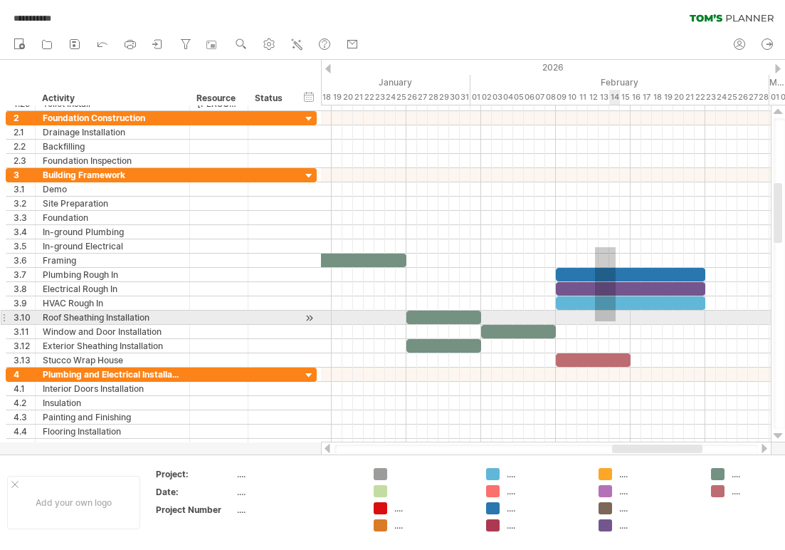
drag, startPoint x: 595, startPoint y: 247, endPoint x: 616, endPoint y: 322, distance: 77.6
click at [616, 322] on div at bounding box center [546, 267] width 450 height 199
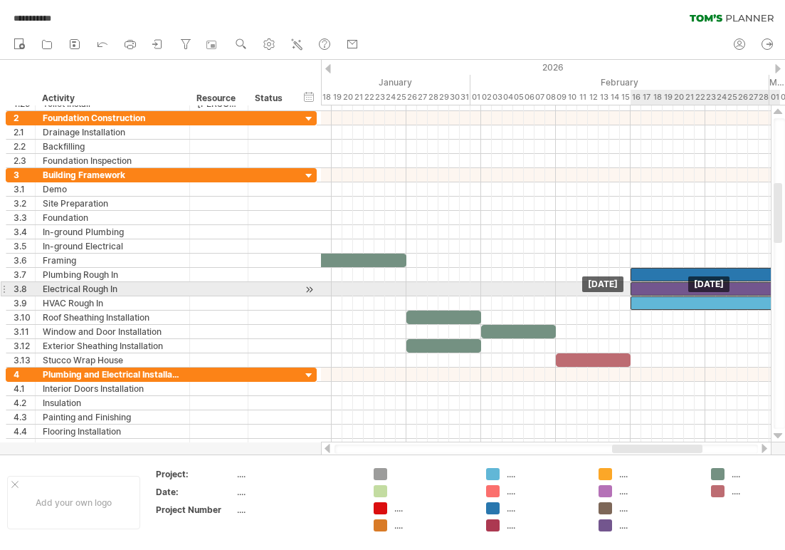
drag, startPoint x: 609, startPoint y: 288, endPoint x: 682, endPoint y: 285, distance: 73.4
click at [682, 285] on div at bounding box center [706, 289] width 150 height 14
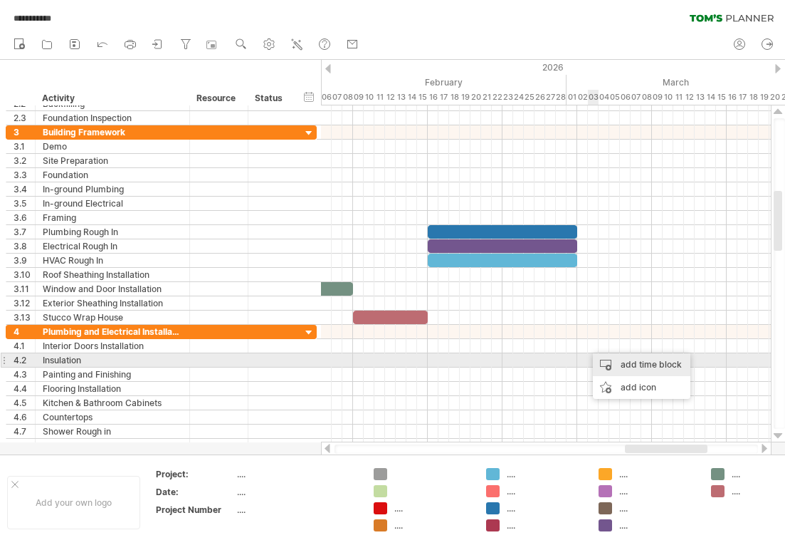
click at [612, 363] on div "add time block" at bounding box center [642, 364] width 98 height 23
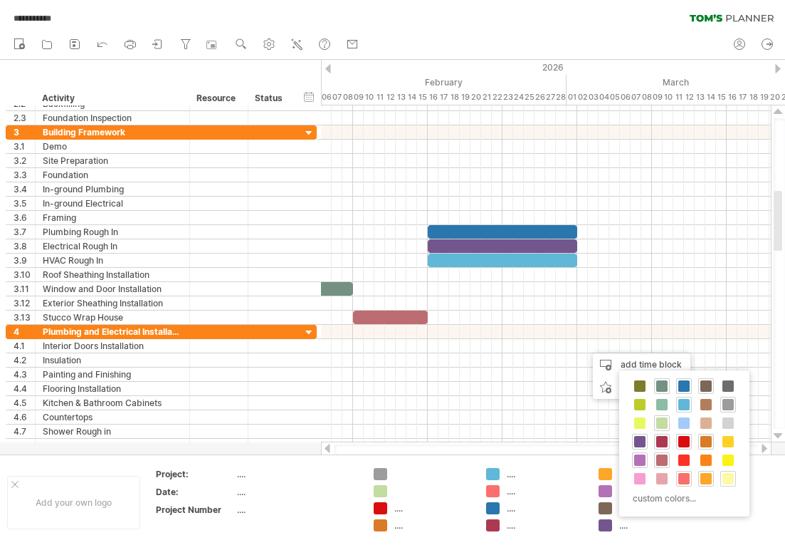
click at [728, 471] on div at bounding box center [728, 479] width 16 height 16
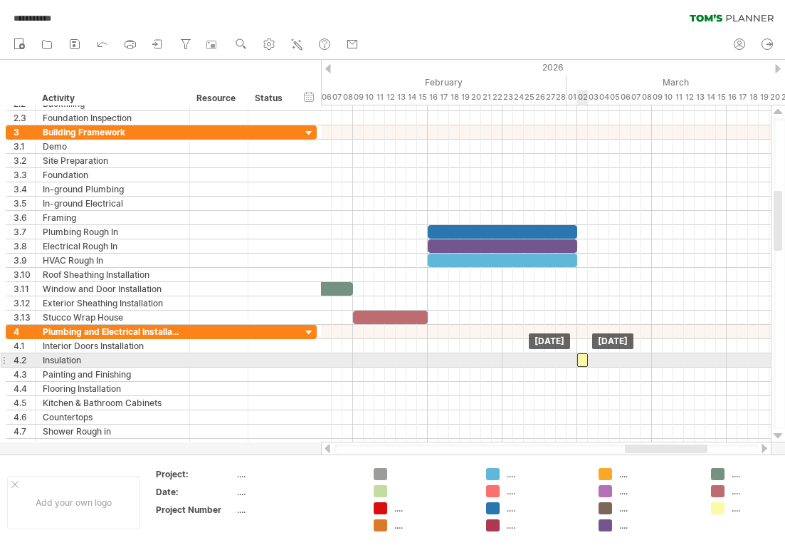
drag, startPoint x: 592, startPoint y: 345, endPoint x: 582, endPoint y: 360, distance: 17.4
drag, startPoint x: 587, startPoint y: 360, endPoint x: 608, endPoint y: 360, distance: 20.6
click at [608, 360] on span at bounding box center [610, 360] width 6 height 14
click at [611, 357] on div "add time block" at bounding box center [638, 358] width 98 height 23
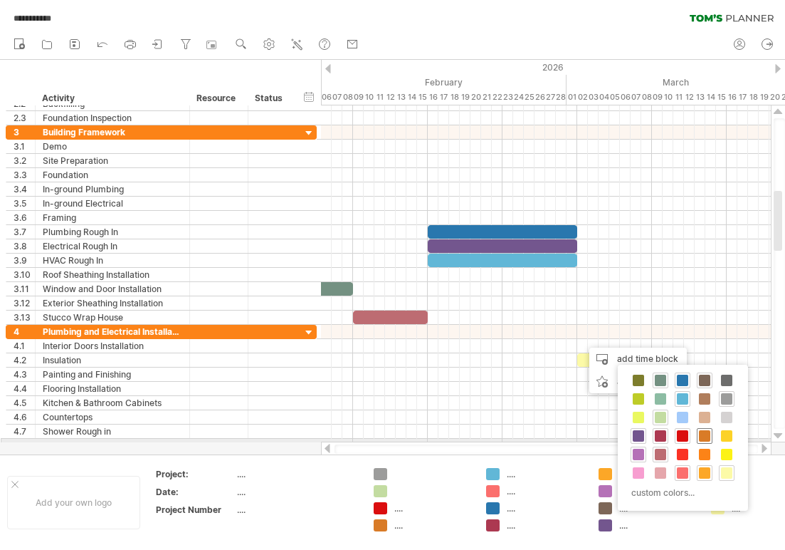
click at [707, 441] on span at bounding box center [704, 435] width 11 height 11
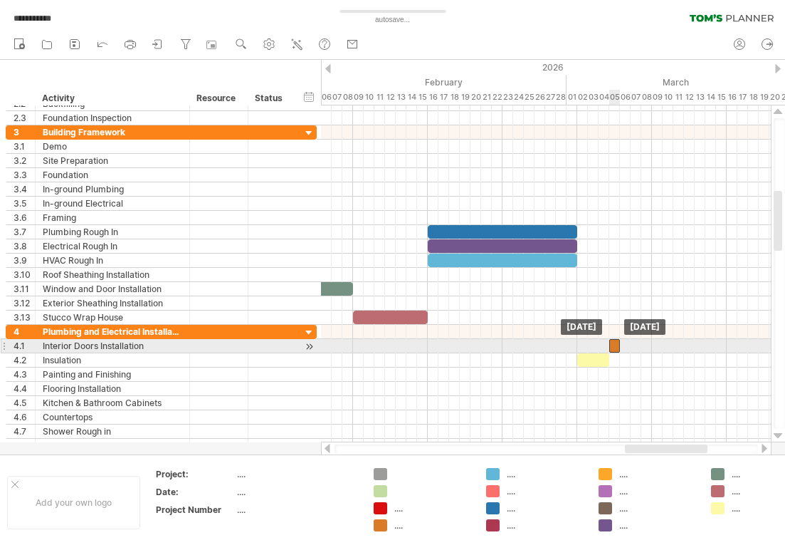
drag, startPoint x: 587, startPoint y: 342, endPoint x: 612, endPoint y: 346, distance: 26.0
click at [612, 346] on div at bounding box center [614, 346] width 11 height 14
drag, startPoint x: 619, startPoint y: 346, endPoint x: 629, endPoint y: 345, distance: 10.1
click at [629, 345] on span at bounding box center [631, 346] width 6 height 14
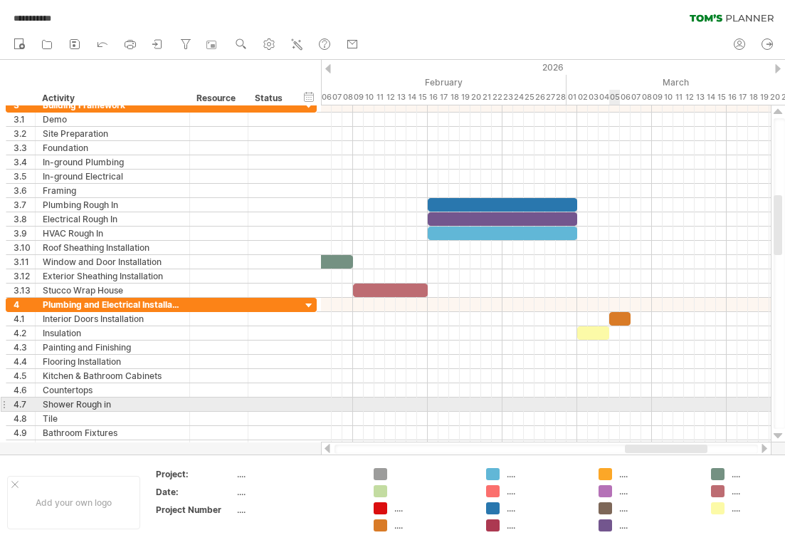
click at [614, 399] on div at bounding box center [546, 404] width 450 height 14
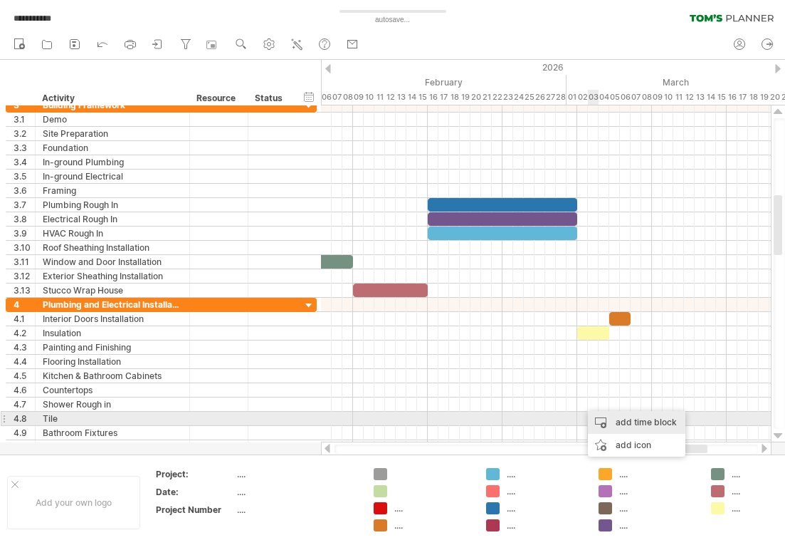
click at [604, 415] on div "add time block" at bounding box center [637, 422] width 98 height 23
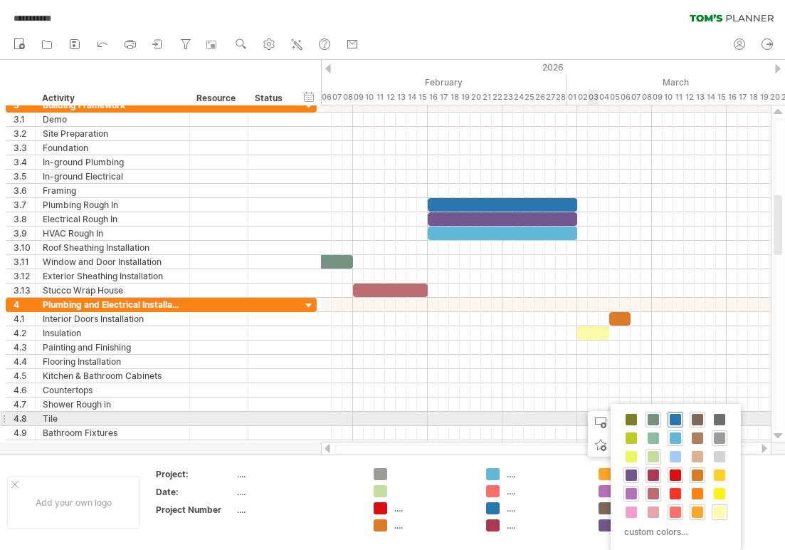
click at [671, 415] on span at bounding box center [675, 419] width 11 height 11
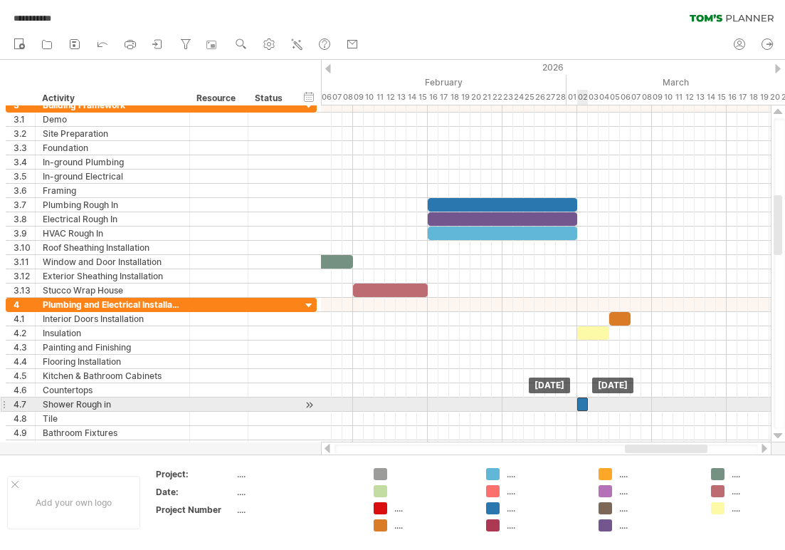
click at [583, 404] on div at bounding box center [582, 404] width 11 height 14
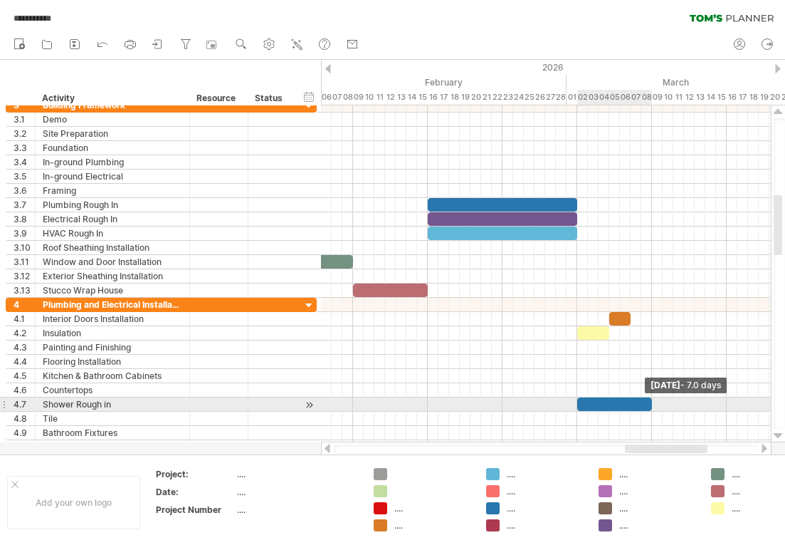
drag, startPoint x: 587, startPoint y: 404, endPoint x: 649, endPoint y: 402, distance: 62.0
click at [649, 402] on span at bounding box center [652, 404] width 6 height 14
drag, startPoint x: 652, startPoint y: 404, endPoint x: 725, endPoint y: 403, distance: 73.3
click at [725, 403] on span at bounding box center [727, 404] width 6 height 14
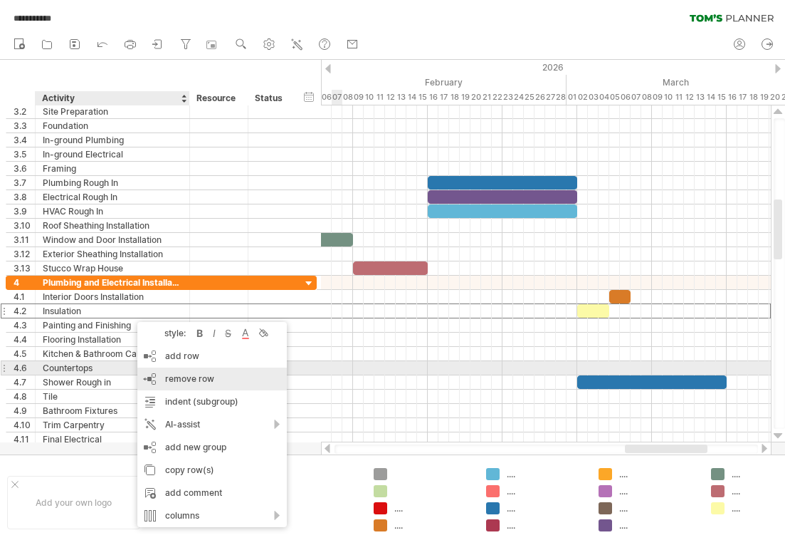
click at [180, 374] on span "remove row" at bounding box center [189, 378] width 49 height 11
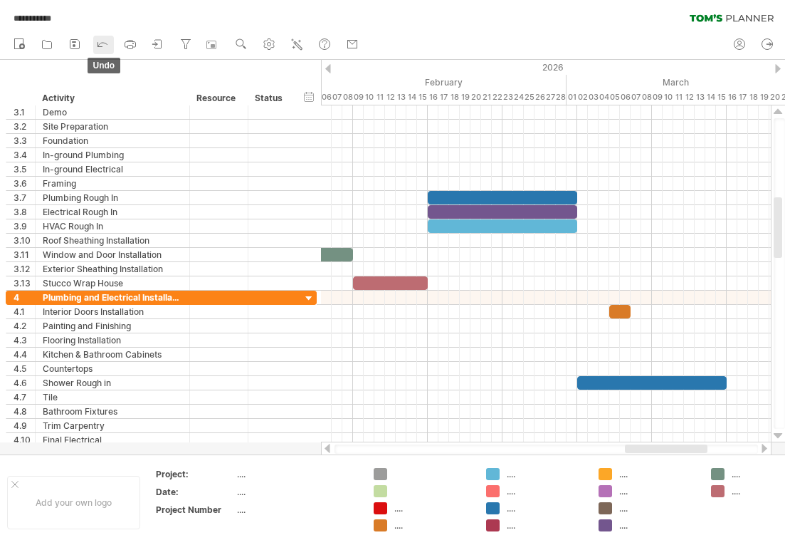
click at [101, 44] on icon at bounding box center [102, 43] width 14 height 14
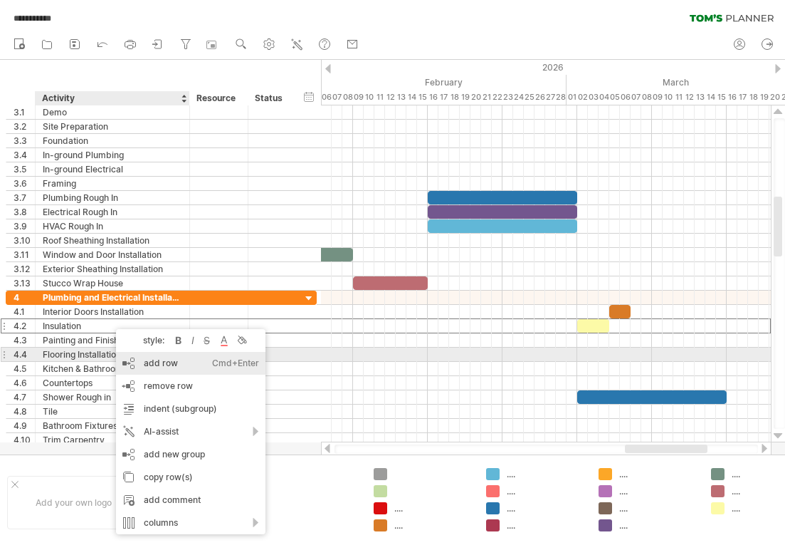
click at [152, 360] on div "add row Ctrl+Enter Cmd+Enter" at bounding box center [191, 363] width 150 height 23
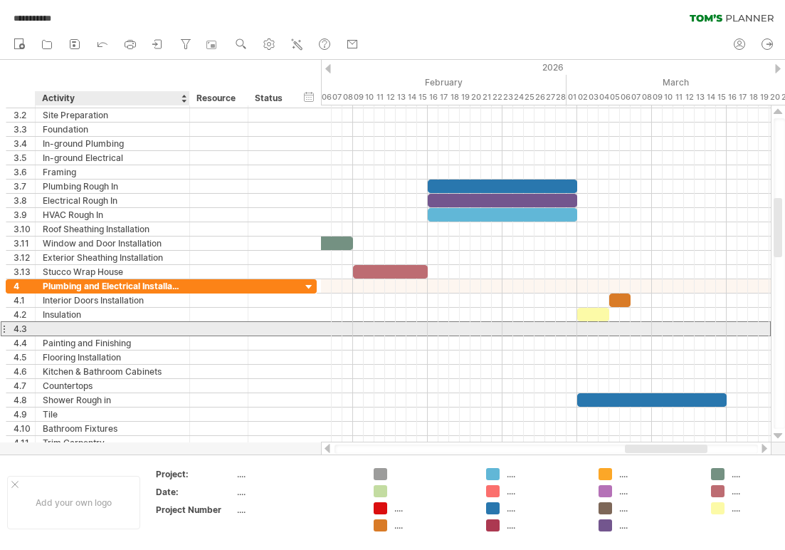
click at [134, 327] on div at bounding box center [113, 329] width 140 height 14
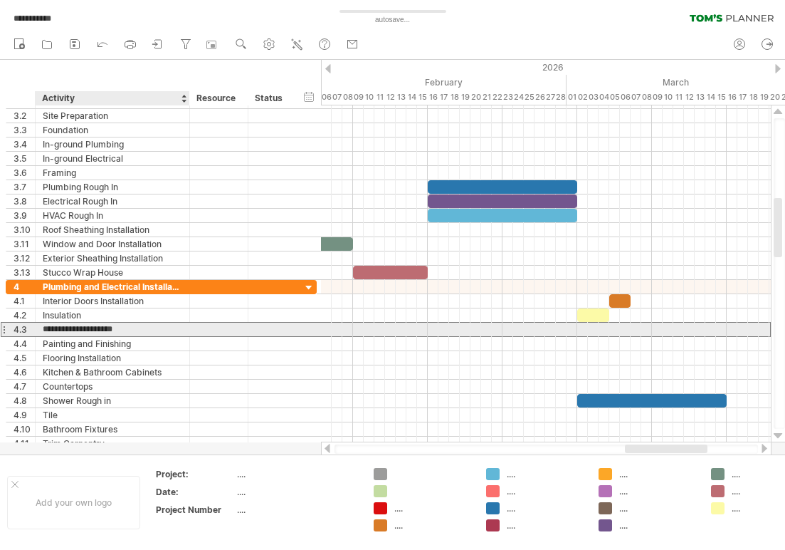
click at [145, 327] on input "**********" at bounding box center [113, 330] width 140 height 14
type input "*******"
click at [636, 330] on div at bounding box center [546, 330] width 450 height 14
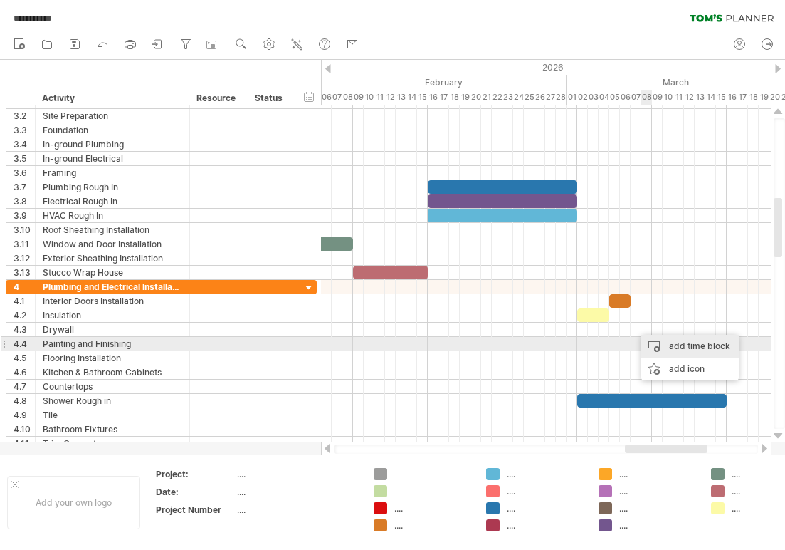
click at [669, 342] on div "add time block" at bounding box center [690, 346] width 98 height 23
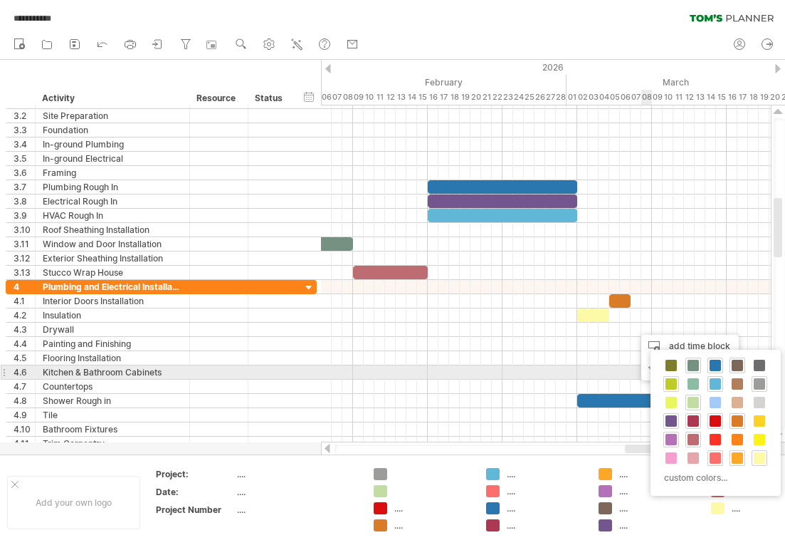
click at [676, 379] on span at bounding box center [671, 383] width 11 height 11
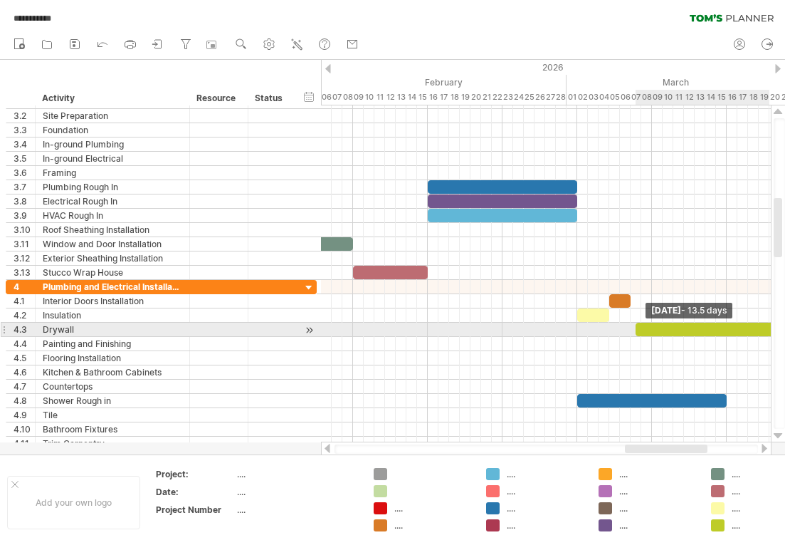
drag, startPoint x: 646, startPoint y: 330, endPoint x: 783, endPoint y: 327, distance: 136.7
click at [783, 327] on div "**********" at bounding box center [392, 275] width 785 height 550
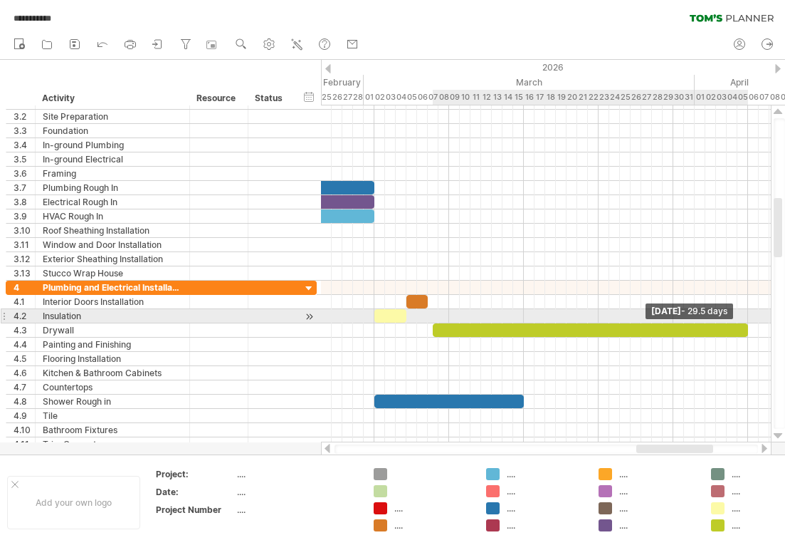
drag, startPoint x: 578, startPoint y: 327, endPoint x: 749, endPoint y: 320, distance: 171.0
click at [749, 320] on div "start [DATE] - 29.5 days [DATE]" at bounding box center [546, 273] width 450 height 337
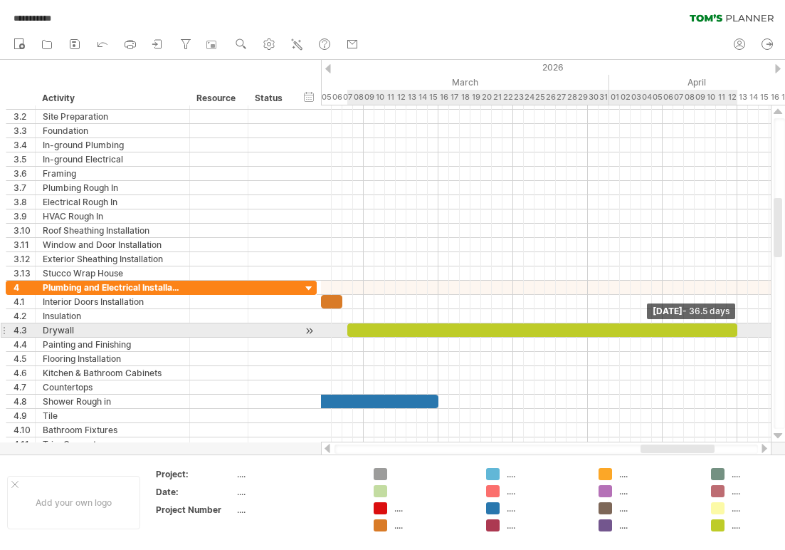
drag, startPoint x: 663, startPoint y: 329, endPoint x: 737, endPoint y: 330, distance: 74.0
click at [737, 330] on span at bounding box center [738, 330] width 6 height 14
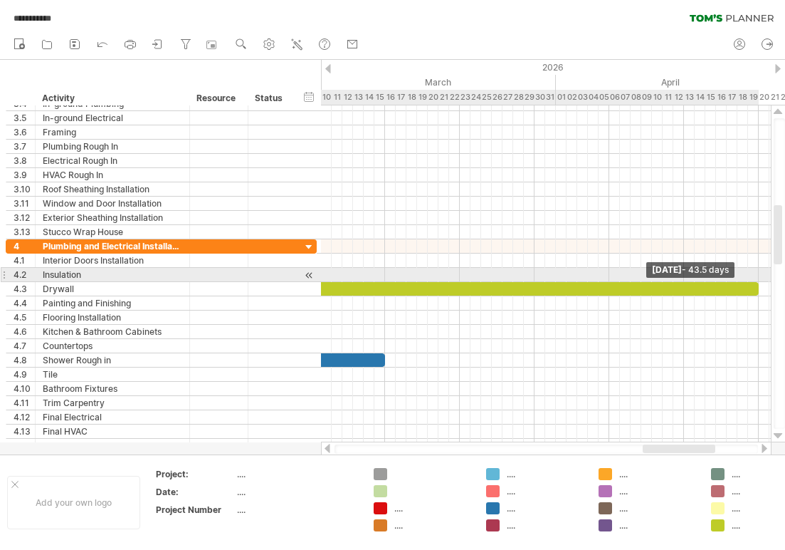
drag, startPoint x: 683, startPoint y: 286, endPoint x: 755, endPoint y: 282, distance: 72.0
click at [755, 282] on div at bounding box center [526, 289] width 465 height 14
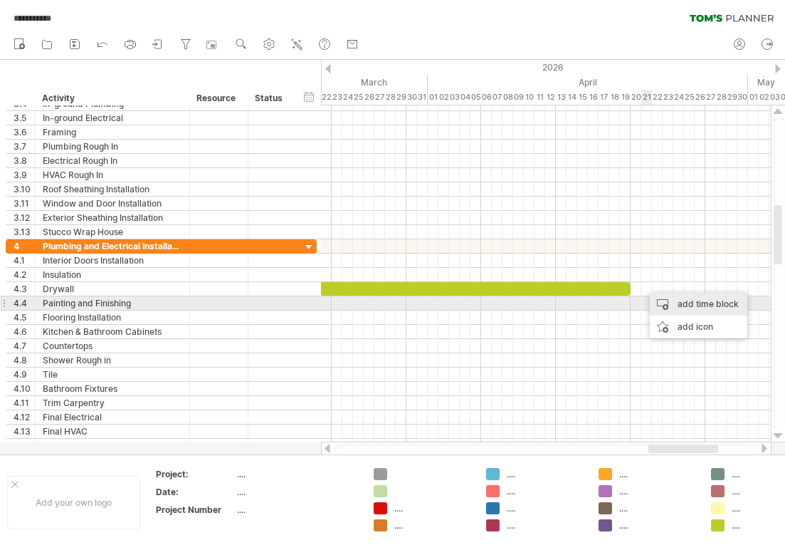
click at [663, 298] on div "add time block" at bounding box center [699, 304] width 98 height 23
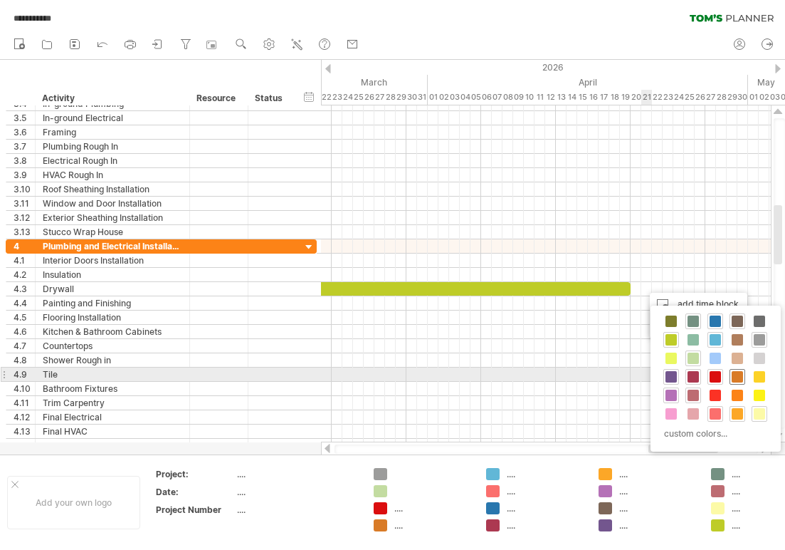
click at [738, 377] on span at bounding box center [737, 376] width 11 height 11
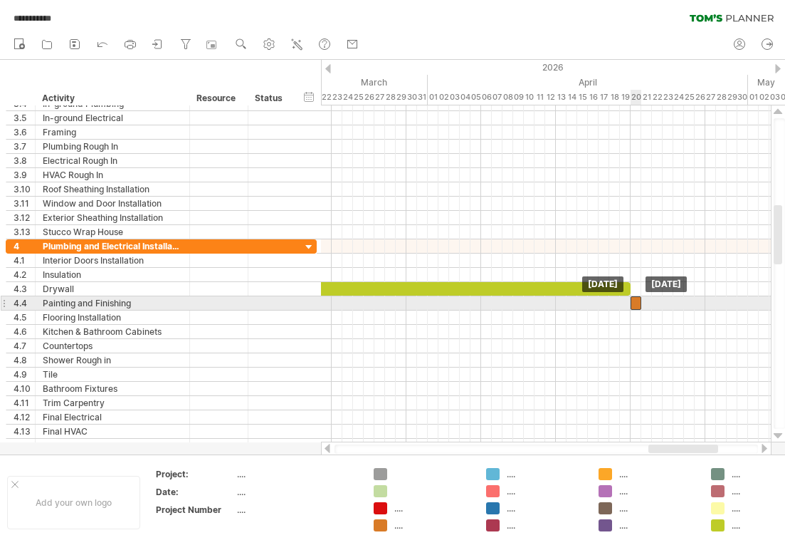
drag, startPoint x: 645, startPoint y: 287, endPoint x: 635, endPoint y: 300, distance: 16.2
drag, startPoint x: 641, startPoint y: 300, endPoint x: 703, endPoint y: 303, distance: 62.7
click at [703, 303] on span at bounding box center [706, 303] width 6 height 14
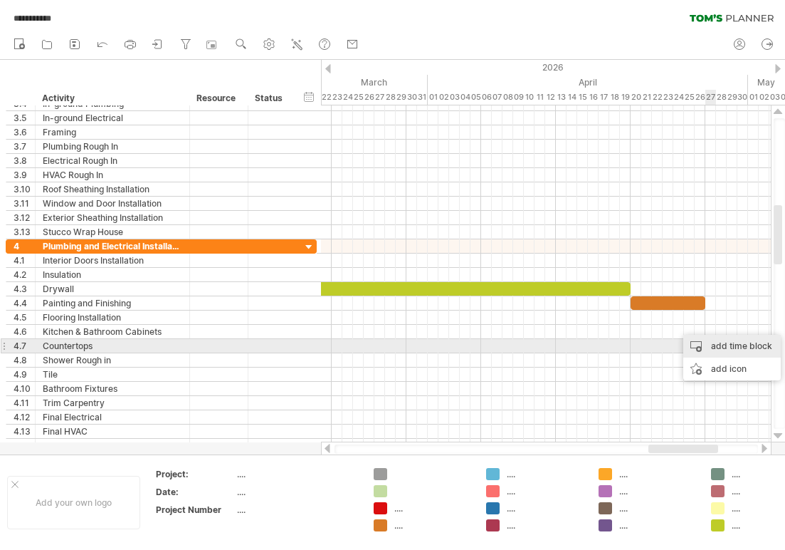
click at [717, 350] on div "add time block" at bounding box center [732, 346] width 98 height 23
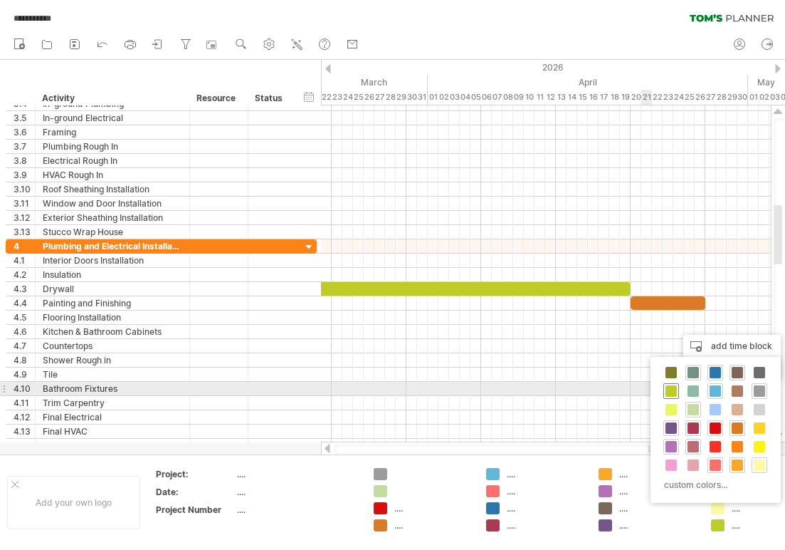
click at [674, 389] on span at bounding box center [671, 390] width 11 height 11
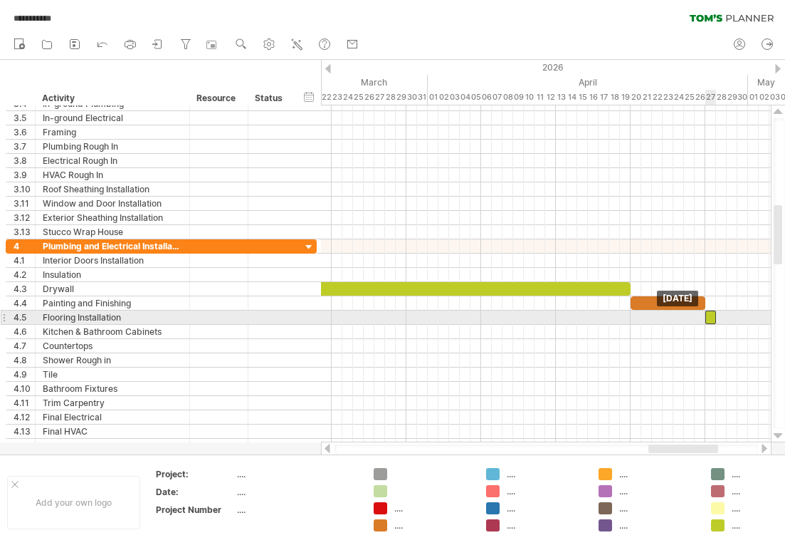
drag, startPoint x: 717, startPoint y: 330, endPoint x: 709, endPoint y: 320, distance: 12.7
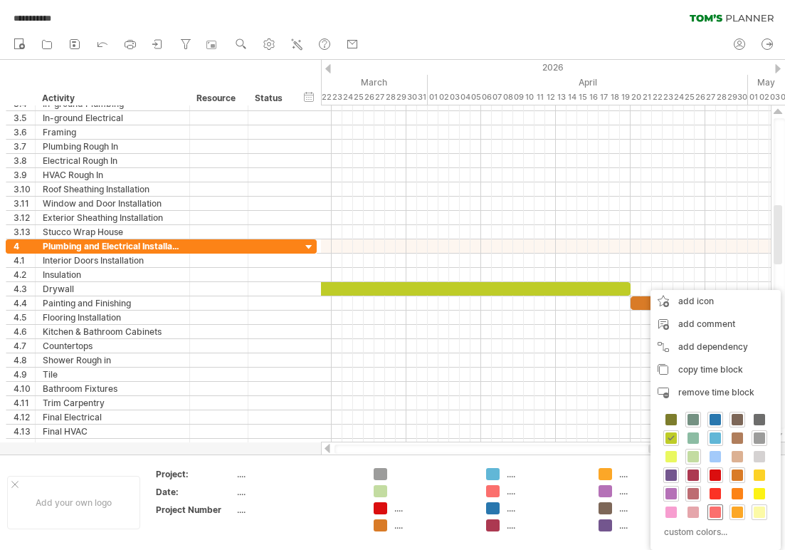
click at [716, 507] on span at bounding box center [715, 511] width 11 height 11
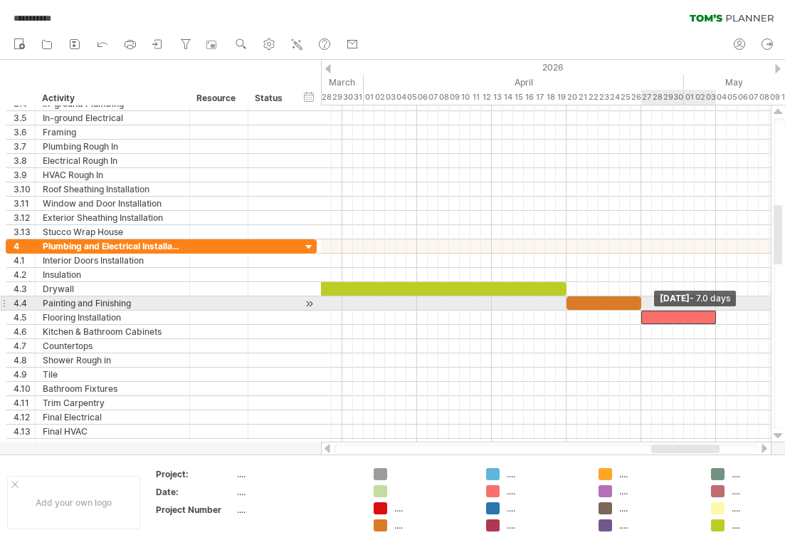
drag, startPoint x: 650, startPoint y: 313, endPoint x: 713, endPoint y: 309, distance: 62.8
click at [713, 309] on div "start [DATE] - 7.0 days [DATE]" at bounding box center [546, 273] width 450 height 337
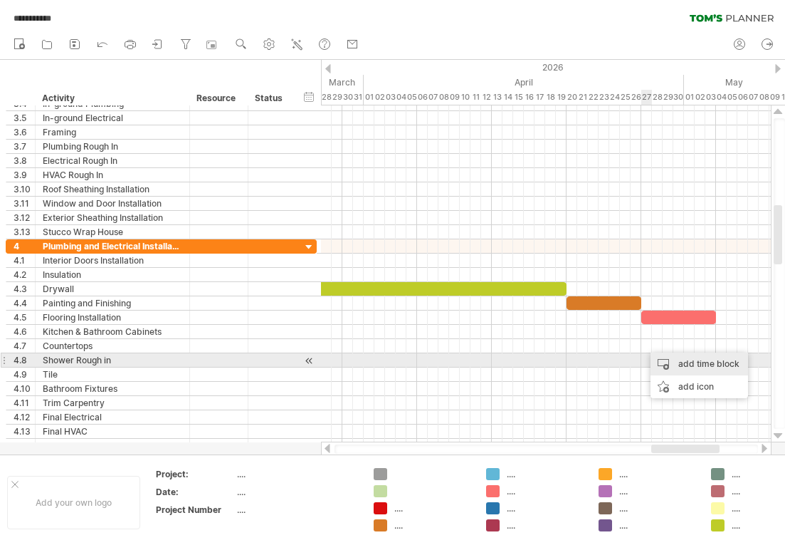
click at [667, 362] on div "add time block" at bounding box center [700, 363] width 98 height 23
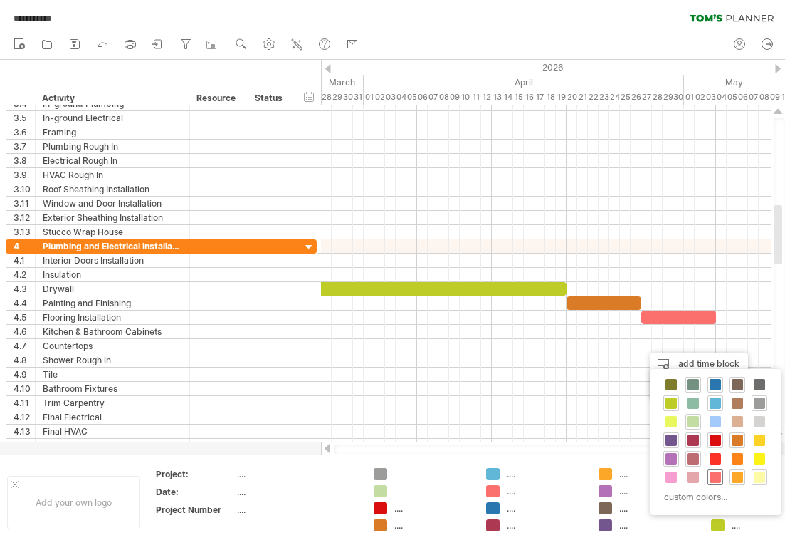
click at [718, 476] on span at bounding box center [715, 476] width 11 height 11
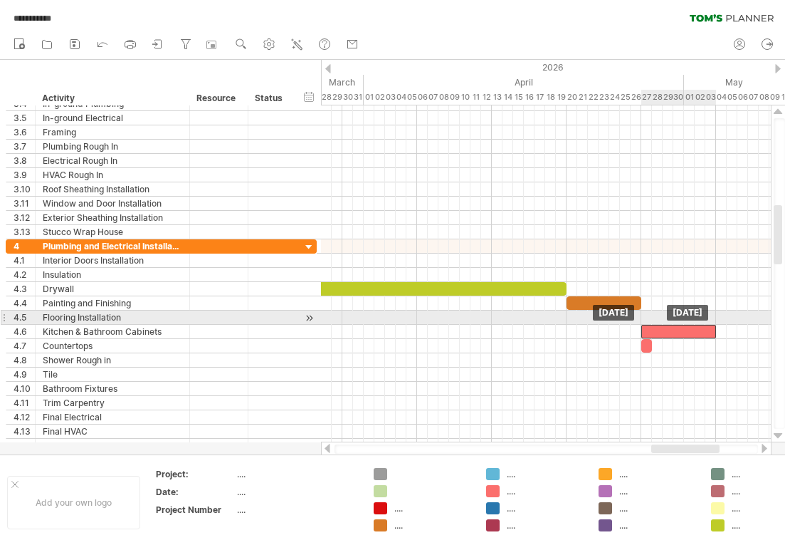
drag, startPoint x: 673, startPoint y: 314, endPoint x: 673, endPoint y: 325, distance: 10.7
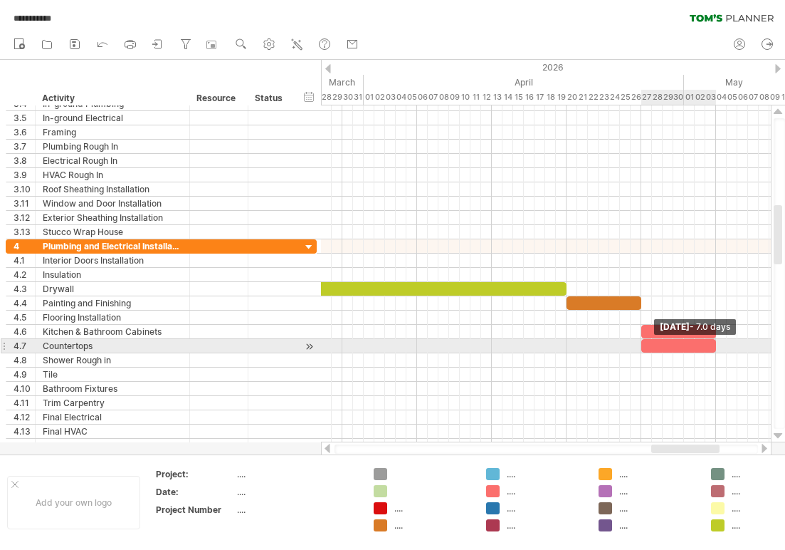
drag, startPoint x: 651, startPoint y: 341, endPoint x: 713, endPoint y: 345, distance: 62.8
click at [713, 345] on span at bounding box center [716, 346] width 6 height 14
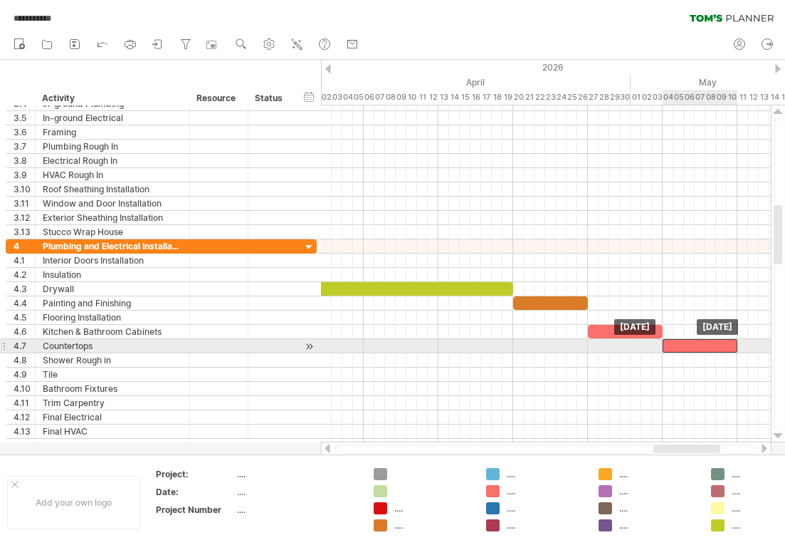
drag, startPoint x: 645, startPoint y: 343, endPoint x: 720, endPoint y: 342, distance: 74.8
click at [720, 342] on div at bounding box center [700, 346] width 75 height 14
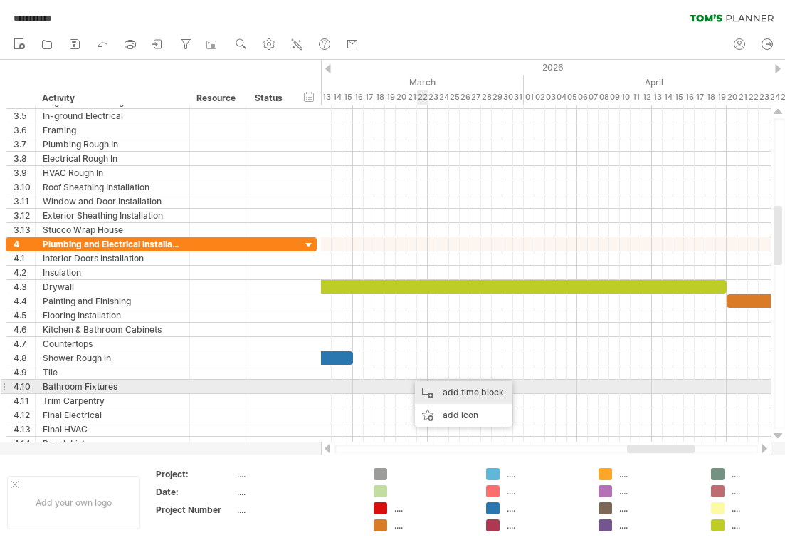
click at [438, 387] on div "add time block" at bounding box center [464, 392] width 98 height 23
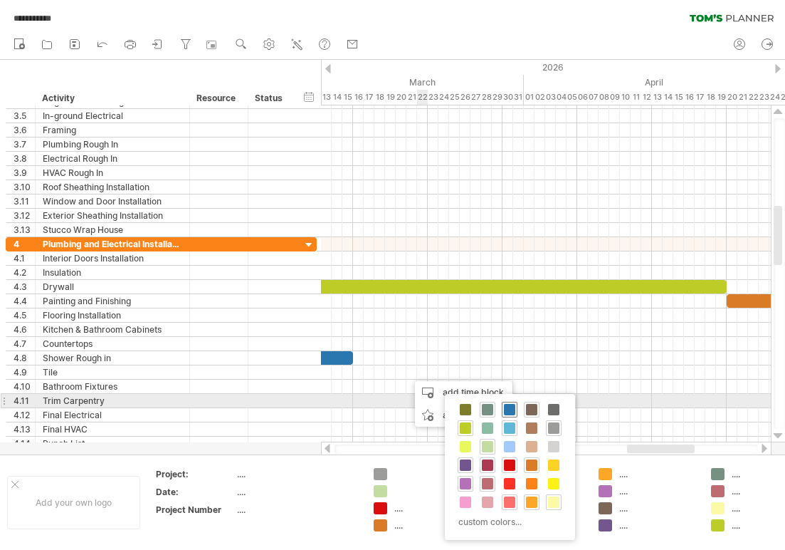
click at [512, 407] on span at bounding box center [509, 409] width 11 height 11
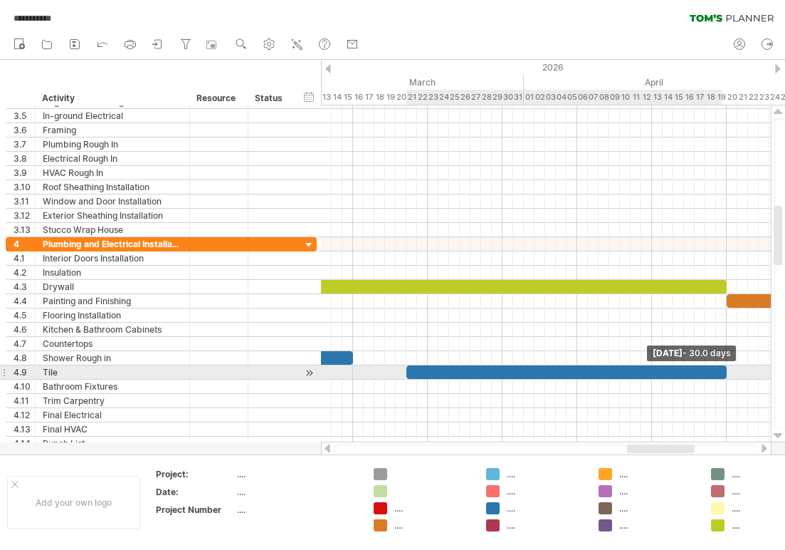
drag, startPoint x: 417, startPoint y: 372, endPoint x: 725, endPoint y: 368, distance: 307.6
click at [725, 368] on span at bounding box center [727, 372] width 6 height 14
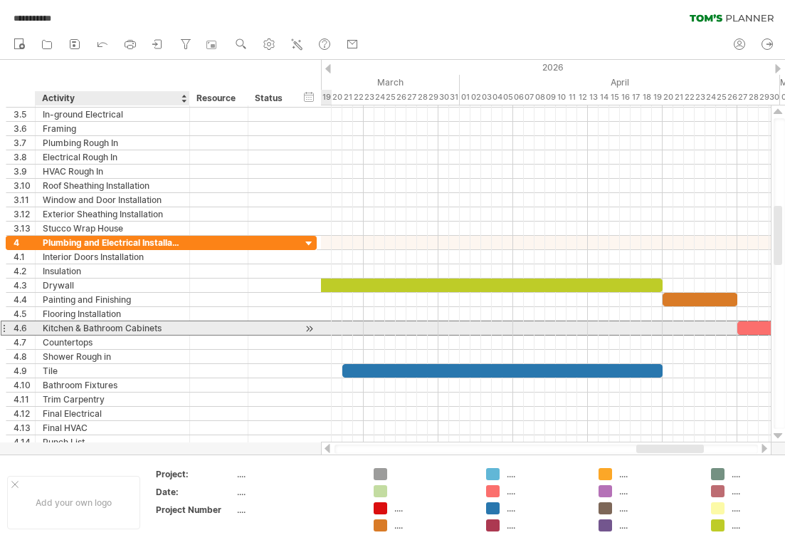
click at [169, 326] on div "Kitchen & Bathroom Cabinets" at bounding box center [113, 328] width 140 height 14
click at [0, 0] on input "**********" at bounding box center [0, 0] width 0 height 0
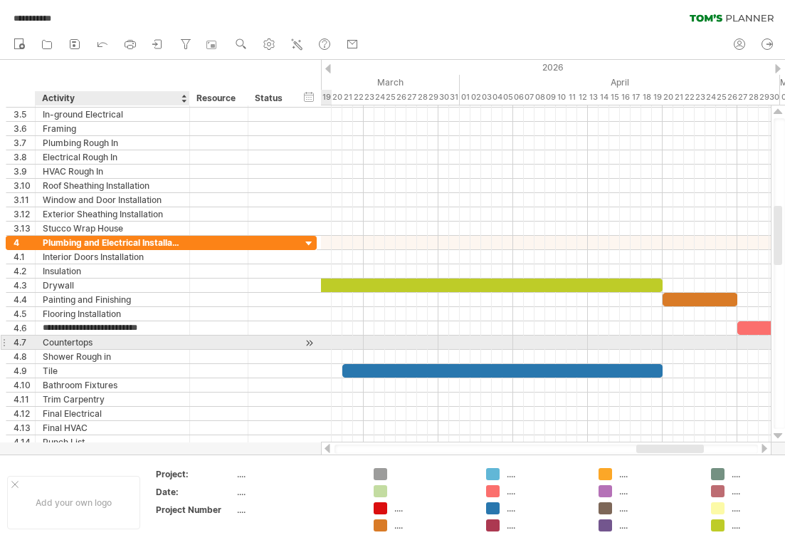
click at [187, 347] on div at bounding box center [187, 342] width 7 height 14
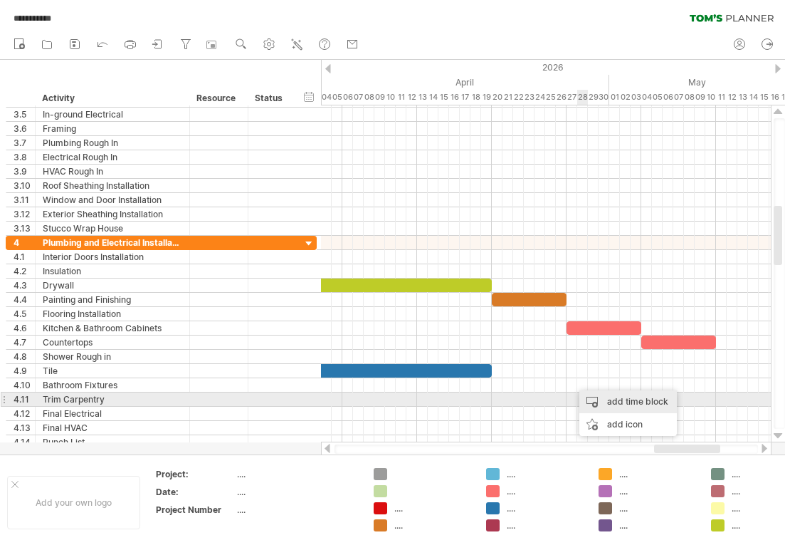
click at [604, 399] on div "add time block" at bounding box center [629, 401] width 98 height 23
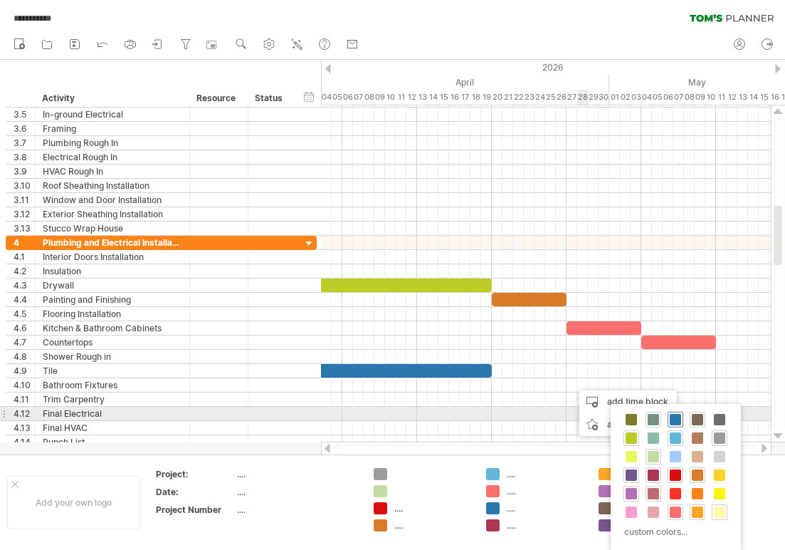
click at [676, 417] on span at bounding box center [675, 419] width 11 height 11
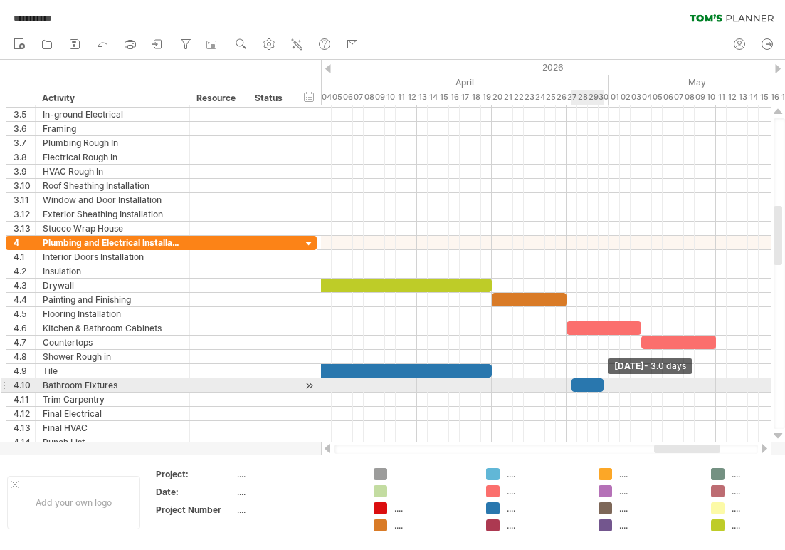
drag, startPoint x: 579, startPoint y: 384, endPoint x: 599, endPoint y: 383, distance: 20.7
click at [599, 383] on div at bounding box center [588, 385] width 32 height 14
click at [582, 383] on div at bounding box center [583, 385] width 32 height 14
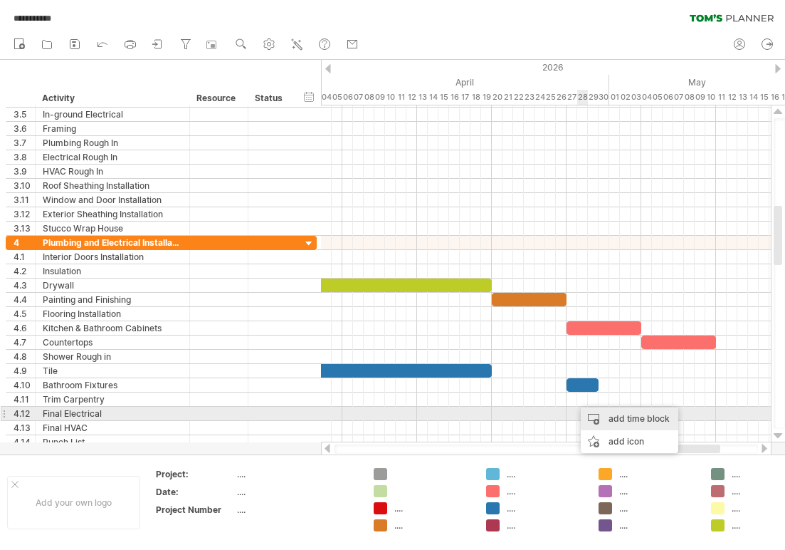
click at [601, 419] on div "add time block" at bounding box center [630, 418] width 98 height 23
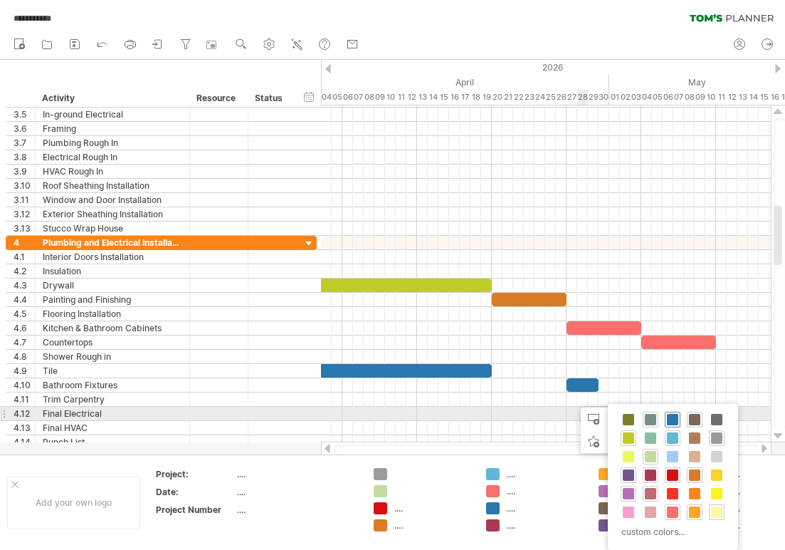
click at [677, 419] on span at bounding box center [672, 419] width 11 height 11
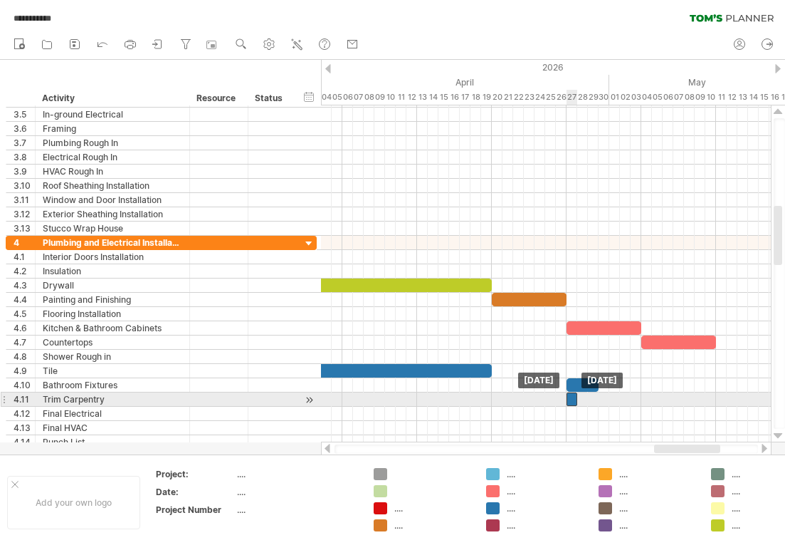
click at [572, 399] on div at bounding box center [572, 399] width 11 height 14
drag, startPoint x: 577, startPoint y: 399, endPoint x: 597, endPoint y: 399, distance: 19.9
click at [597, 399] on span at bounding box center [599, 399] width 6 height 14
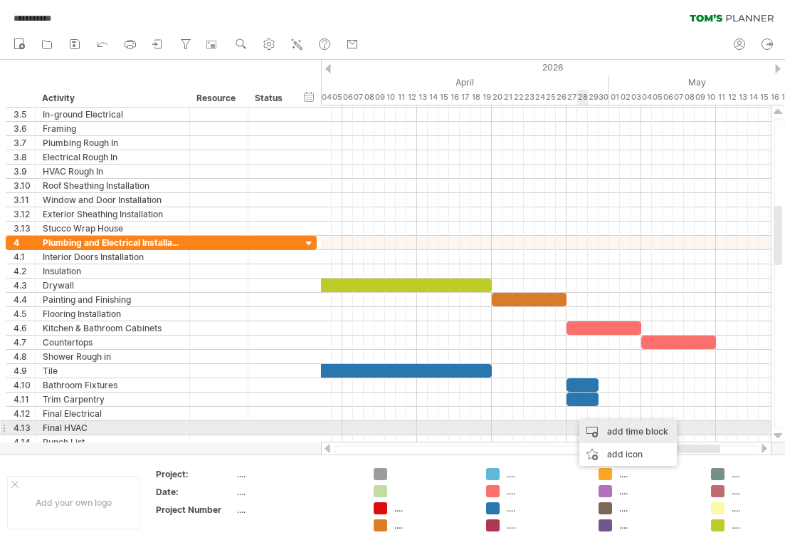
click at [597, 427] on div "add time block" at bounding box center [629, 431] width 98 height 23
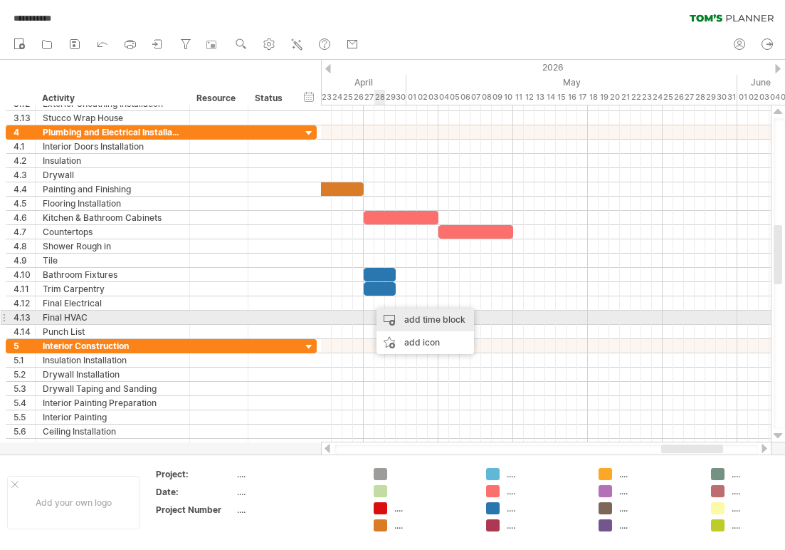
click at [394, 316] on div "add time block" at bounding box center [426, 319] width 98 height 23
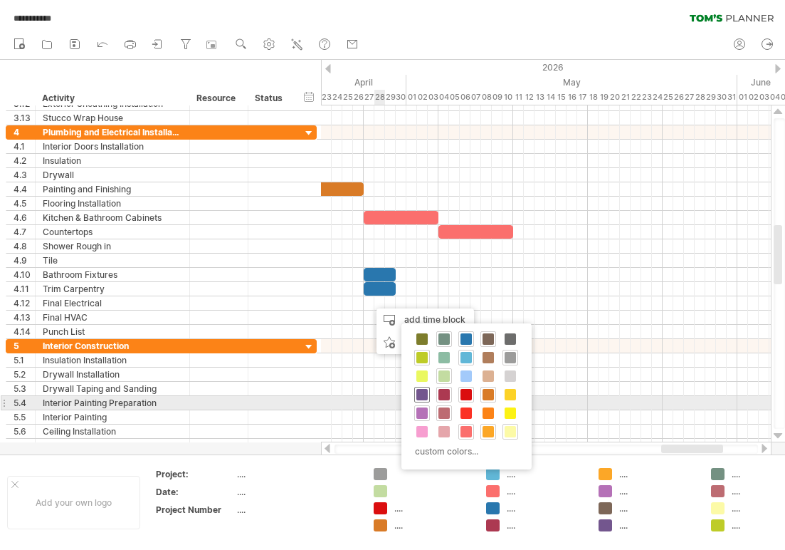
click at [424, 397] on span at bounding box center [421, 394] width 11 height 11
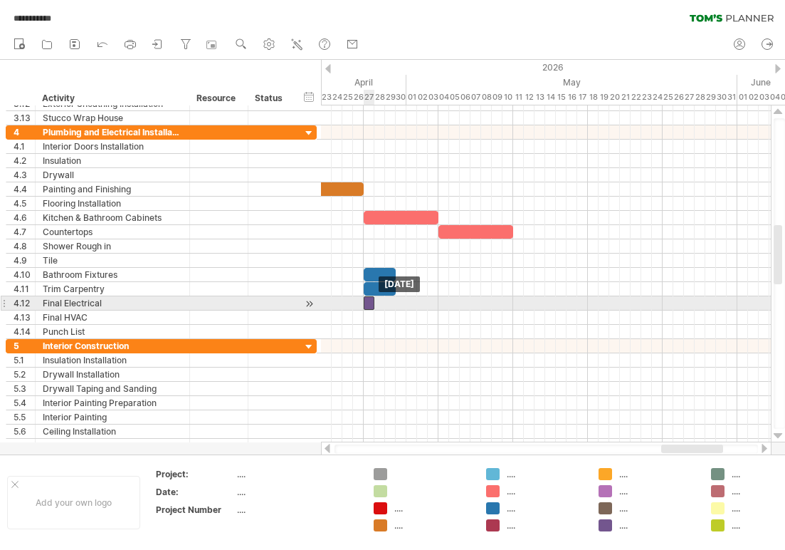
click at [369, 302] on div at bounding box center [369, 303] width 11 height 14
drag, startPoint x: 374, startPoint y: 301, endPoint x: 438, endPoint y: 302, distance: 63.4
click at [438, 302] on span at bounding box center [439, 303] width 6 height 14
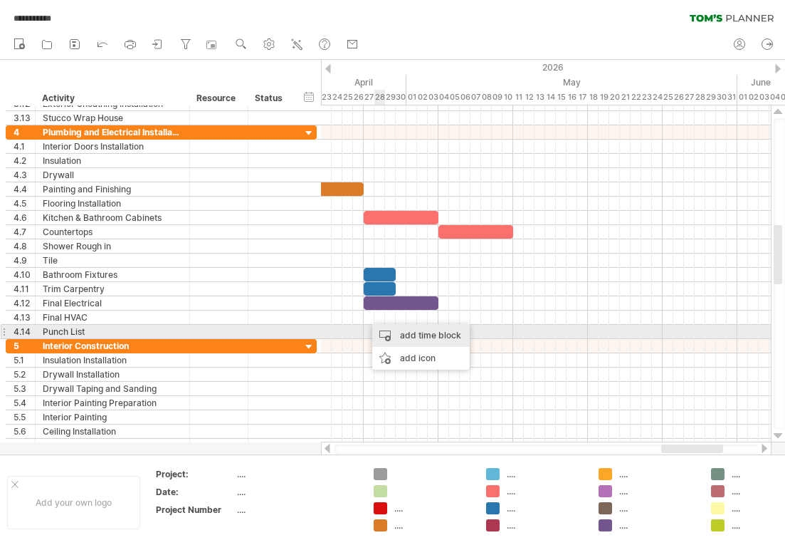
click at [393, 327] on div "add time block" at bounding box center [421, 335] width 98 height 23
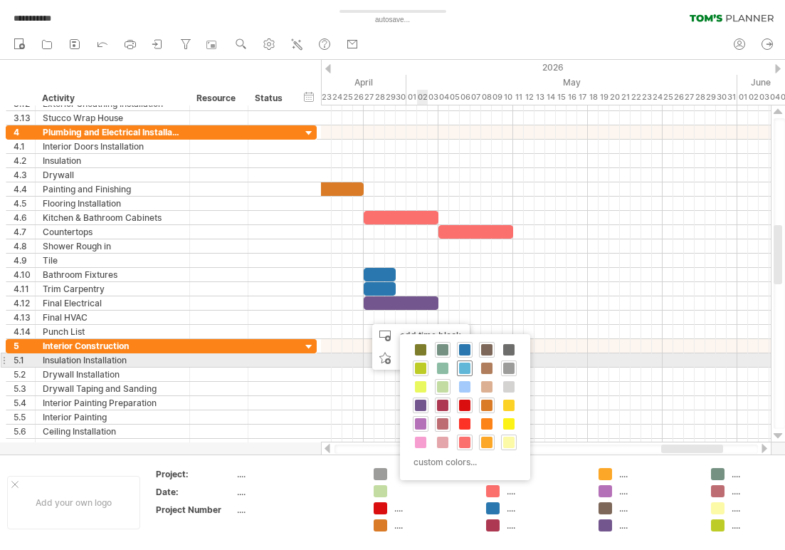
click at [463, 367] on span at bounding box center [464, 367] width 11 height 11
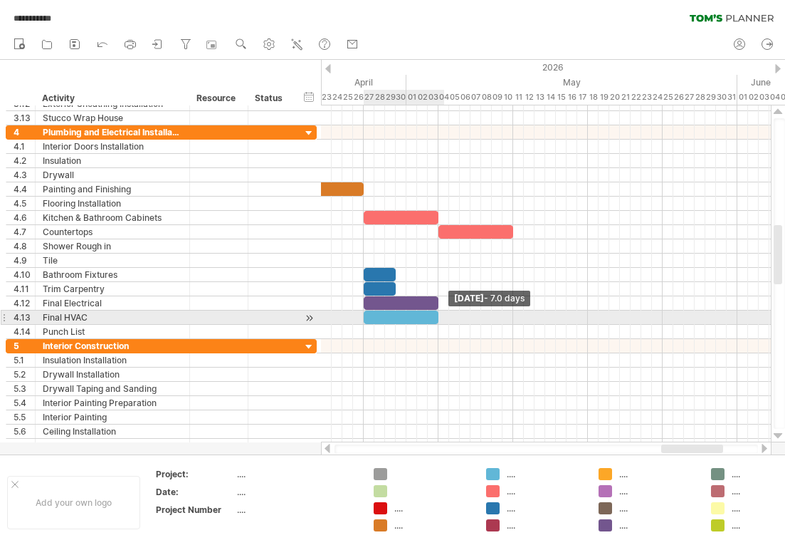
drag, startPoint x: 373, startPoint y: 316, endPoint x: 439, endPoint y: 318, distance: 66.2
click at [439, 318] on span at bounding box center [439, 317] width 6 height 14
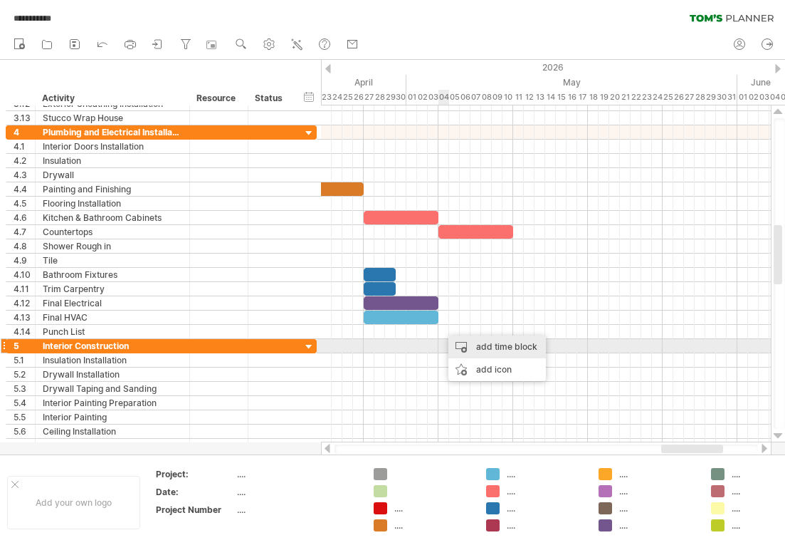
click at [469, 344] on div "add time block" at bounding box center [498, 346] width 98 height 23
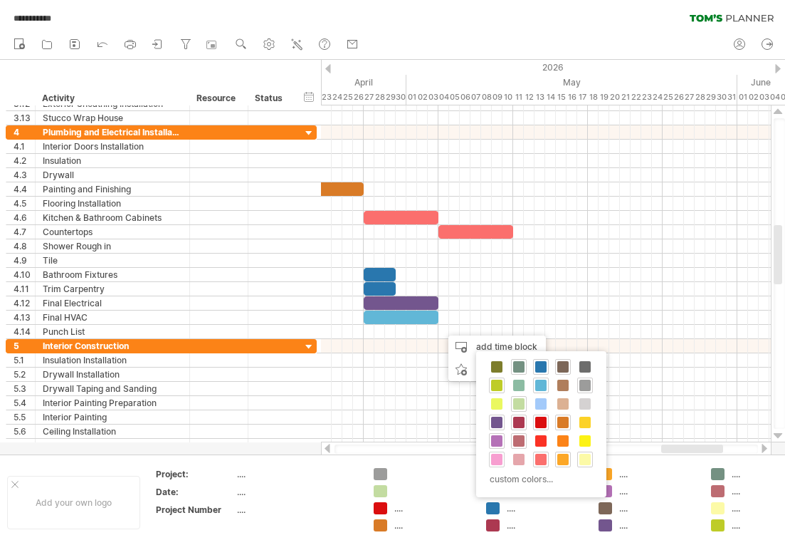
click at [498, 457] on span at bounding box center [496, 459] width 11 height 11
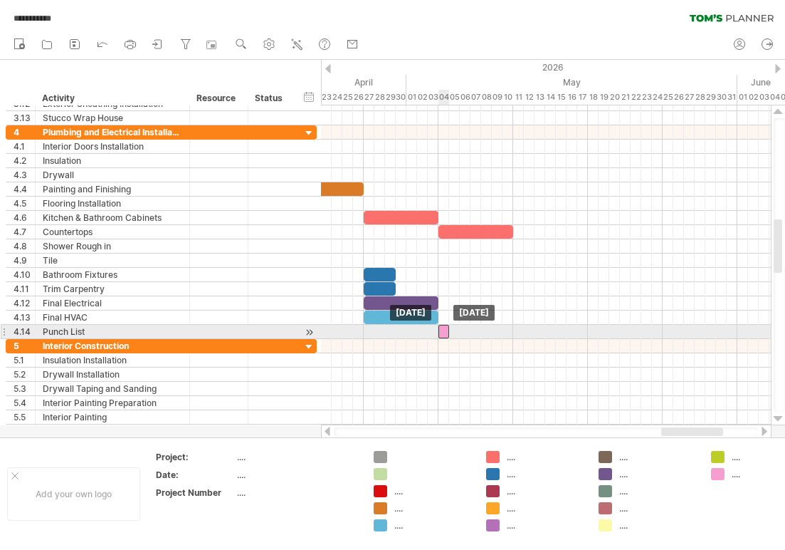
click at [444, 327] on div at bounding box center [444, 332] width 11 height 14
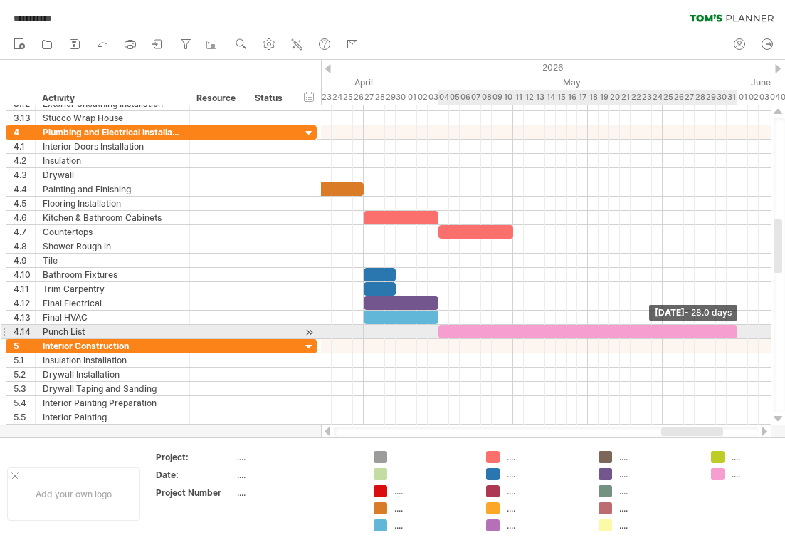
drag, startPoint x: 447, startPoint y: 328, endPoint x: 735, endPoint y: 327, distance: 287.6
click at [735, 327] on span at bounding box center [738, 332] width 6 height 14
